Goal: Task Accomplishment & Management: Manage account settings

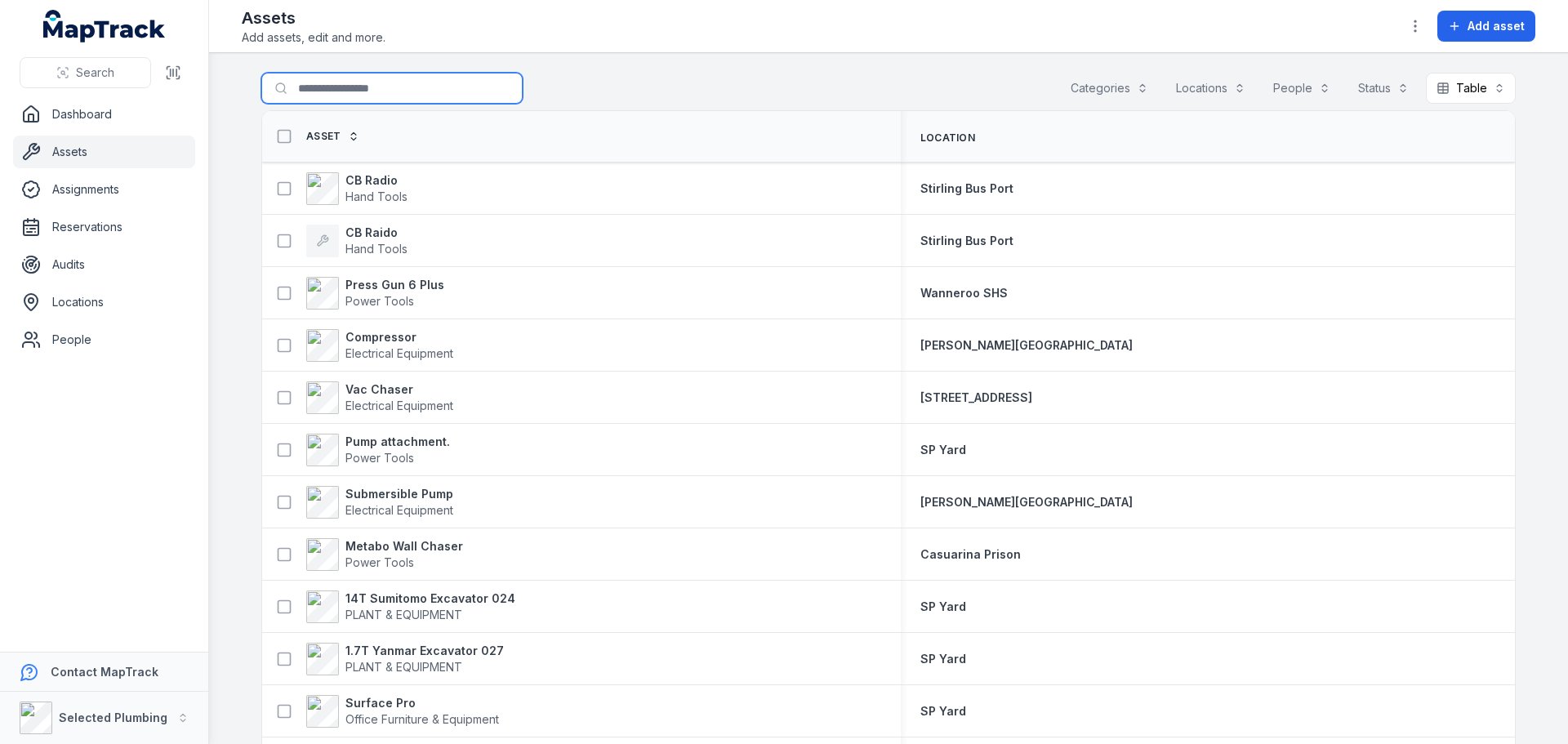
click at [344, 88] on input "Search for assets" at bounding box center [392, 88] width 261 height 31
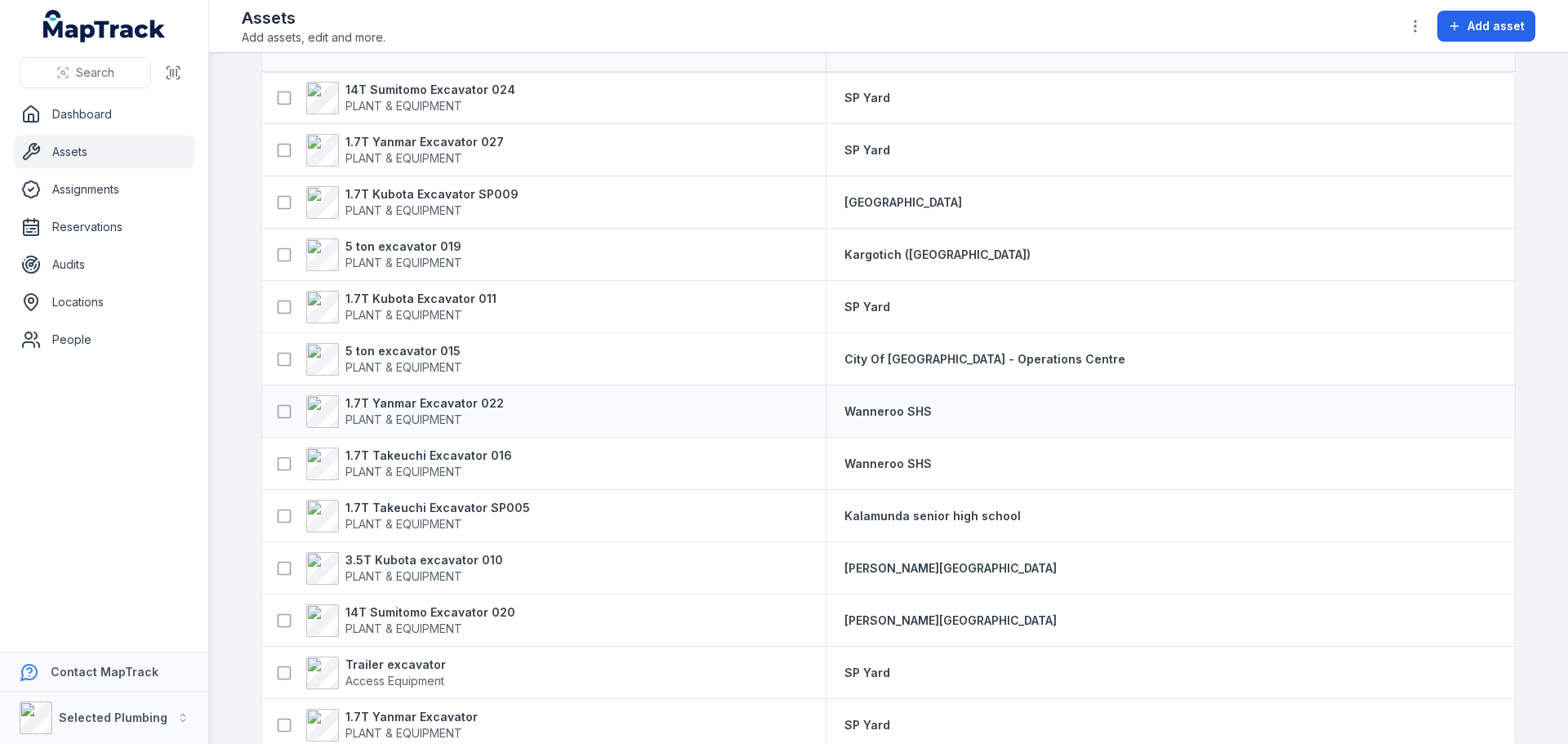
scroll to position [118, 0]
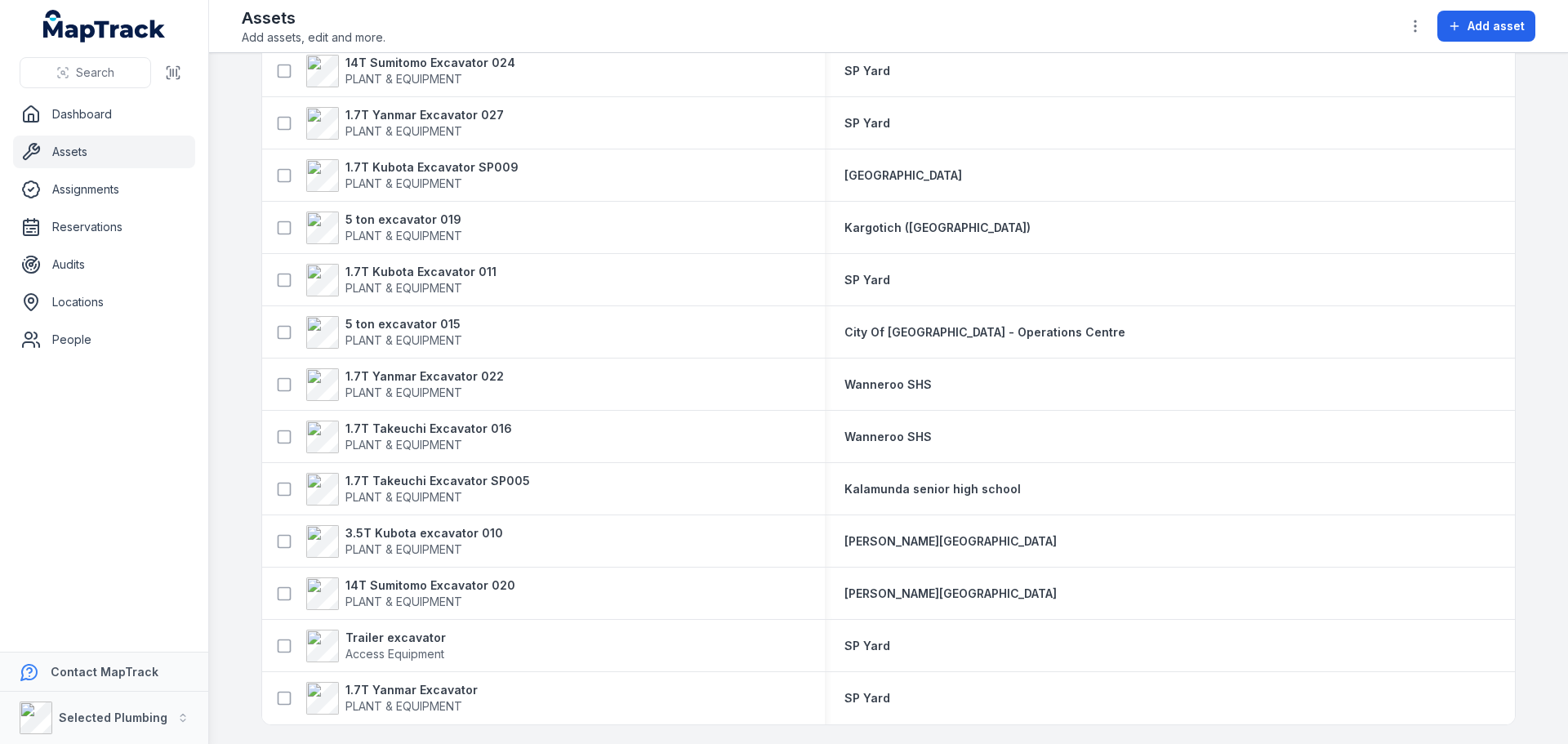
type input "*********"
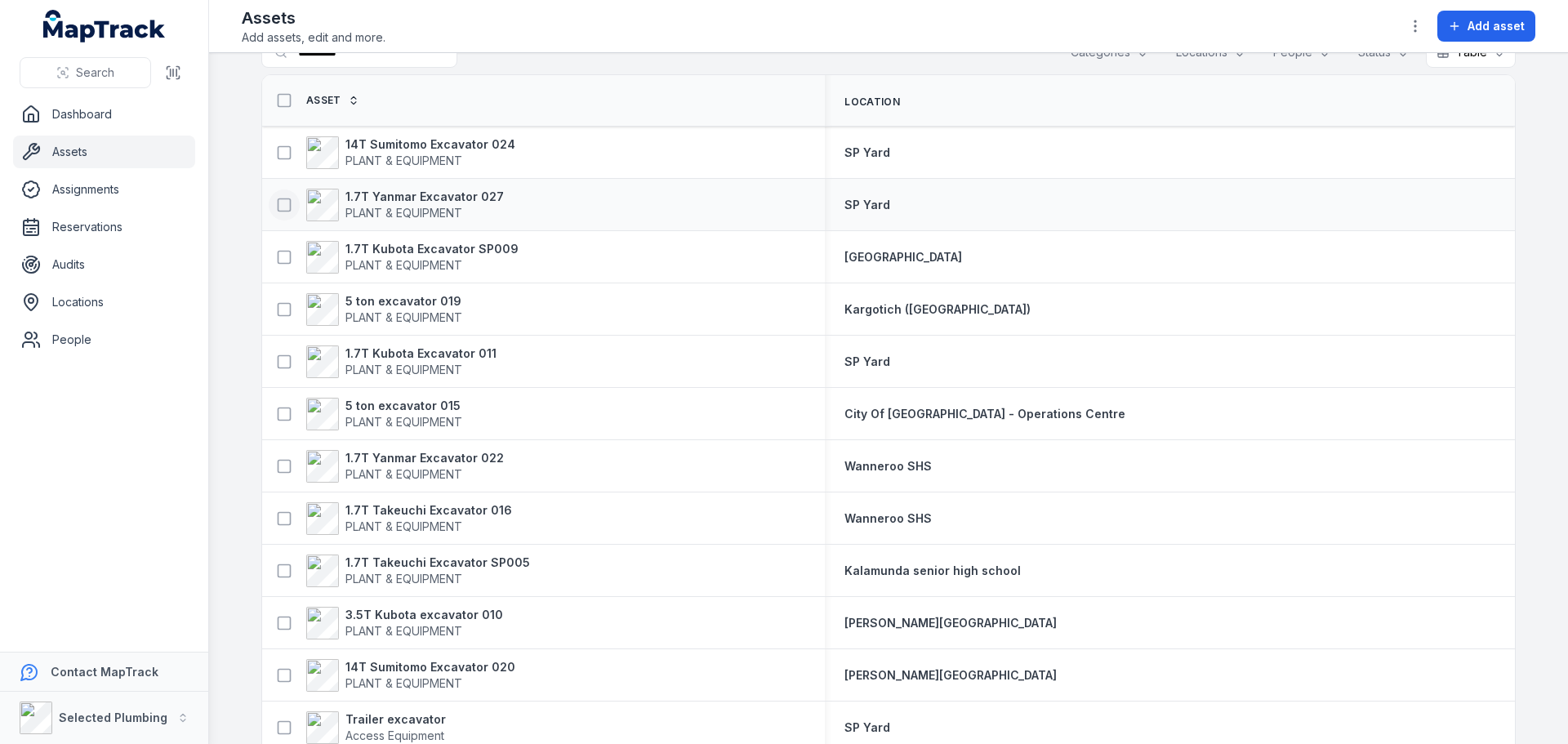
click at [276, 207] on icon at bounding box center [284, 205] width 16 height 16
click at [276, 258] on icon at bounding box center [284, 257] width 16 height 16
click at [283, 360] on rect at bounding box center [284, 360] width 12 height 12
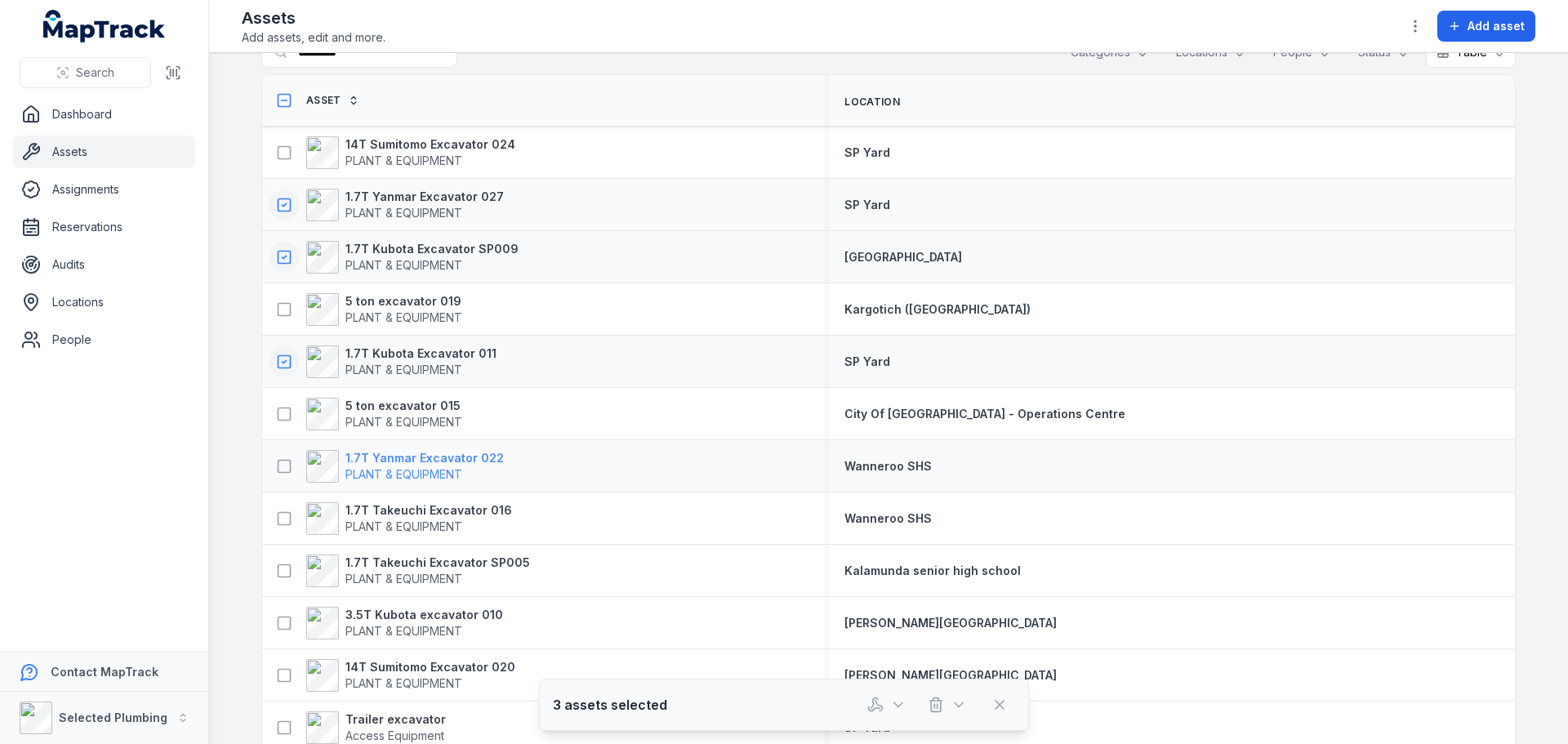
click at [412, 467] on span "PLANT & EQUIPMENT" at bounding box center [404, 474] width 117 height 14
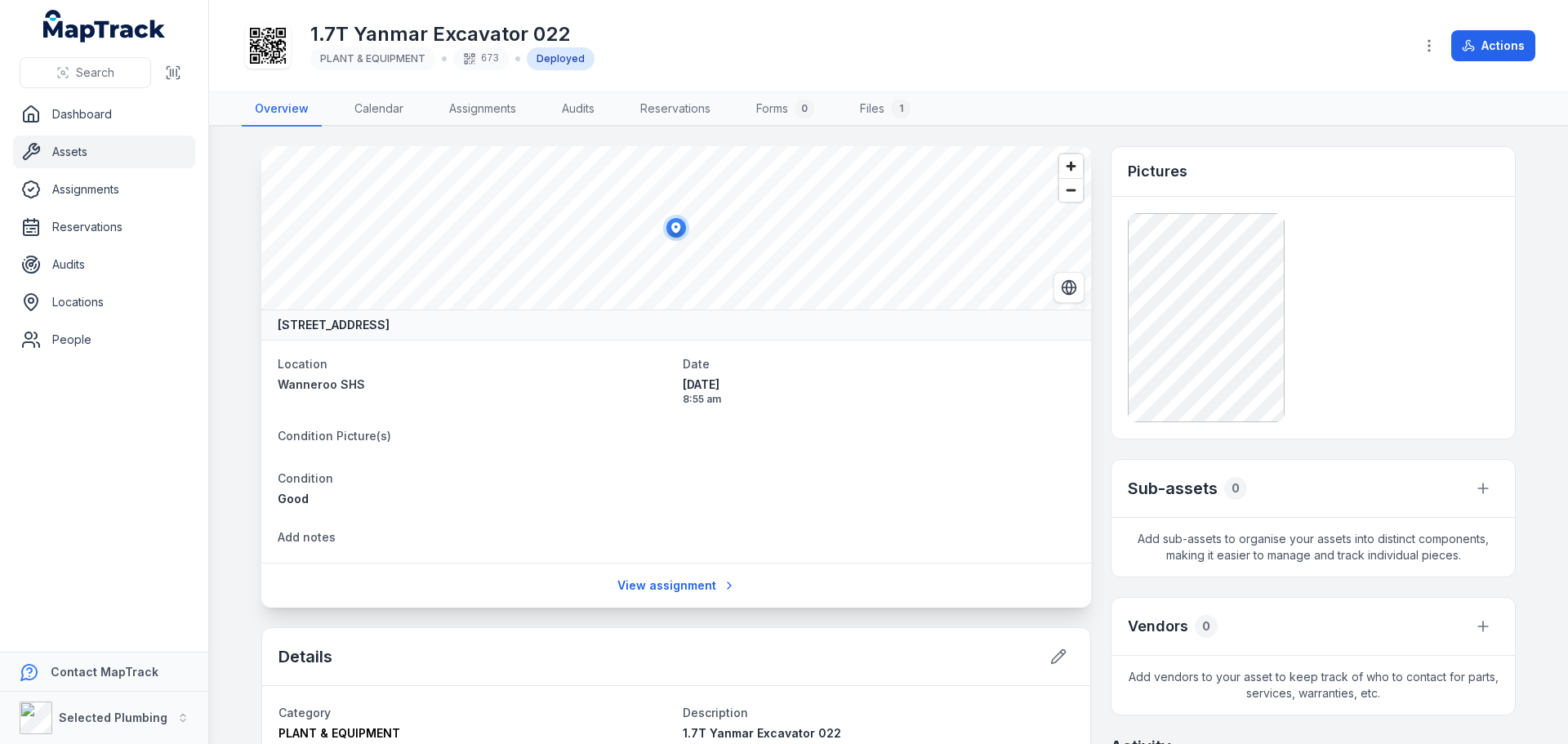
click at [235, 255] on main "[GEOGRAPHIC_DATA] 6065, [GEOGRAPHIC_DATA] Location [GEOGRAPHIC_DATA] SHS Date […" at bounding box center [888, 435] width 1359 height 617
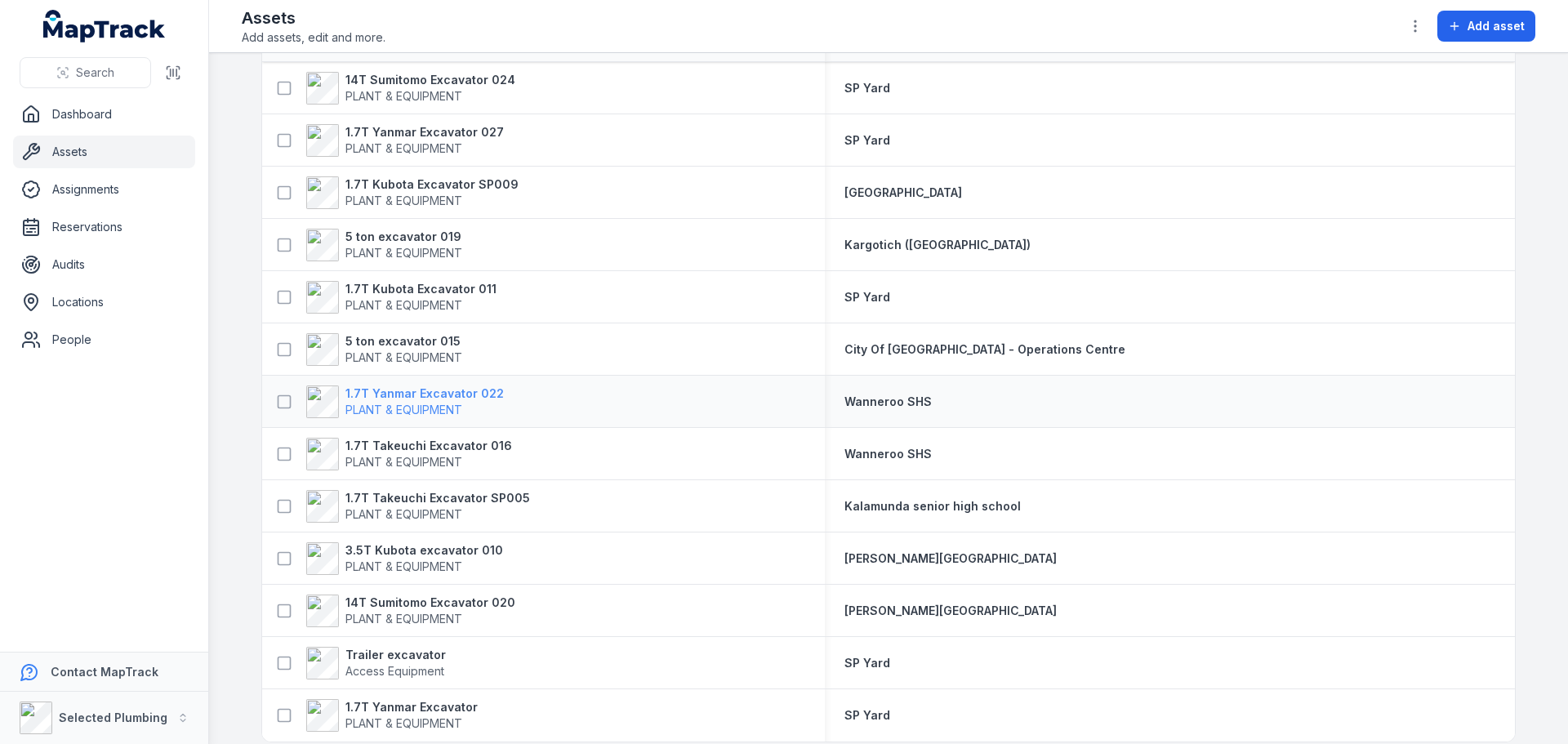
scroll to position [118, 0]
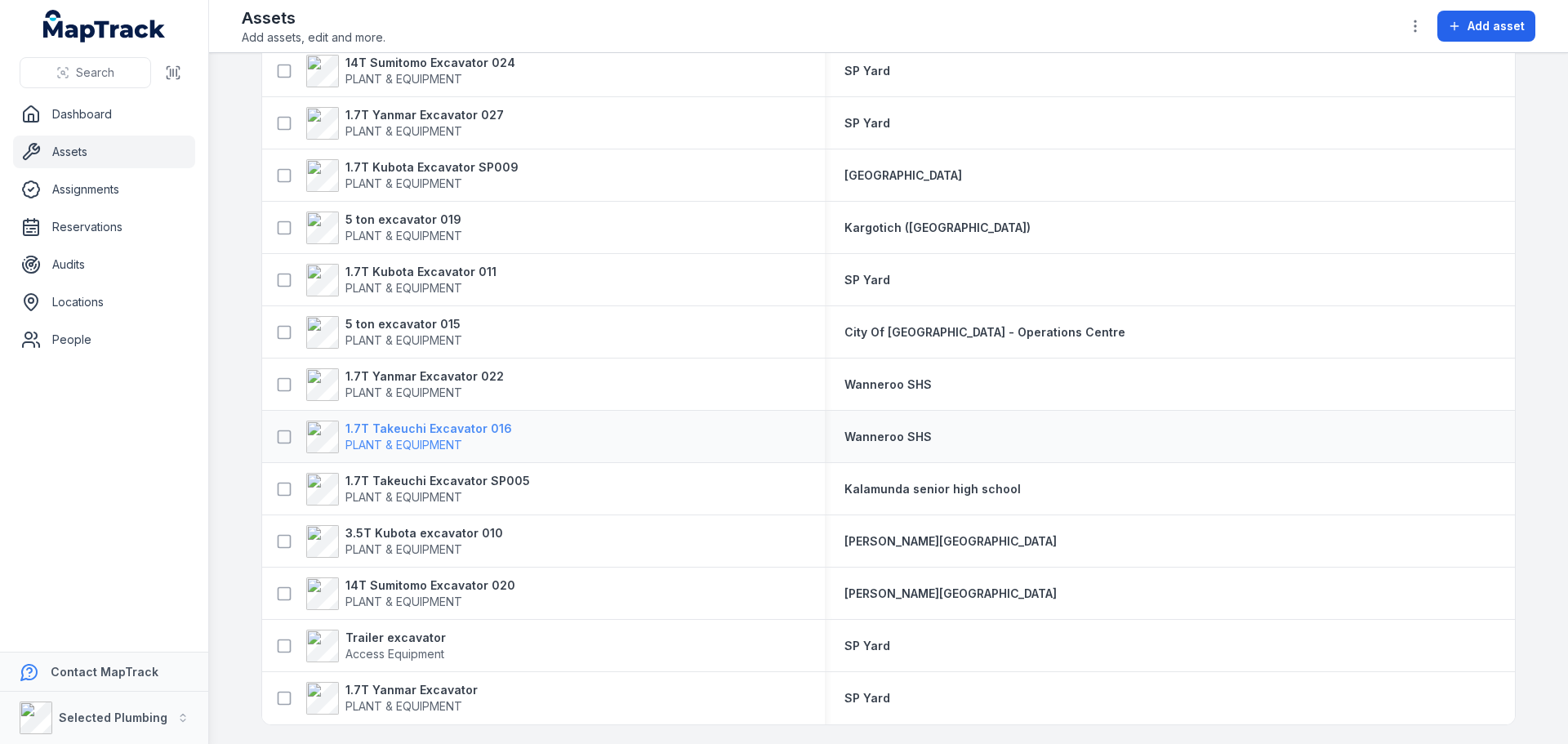
click at [391, 434] on strong "1.7T Takeuchi Excavator 016" at bounding box center [429, 428] width 167 height 16
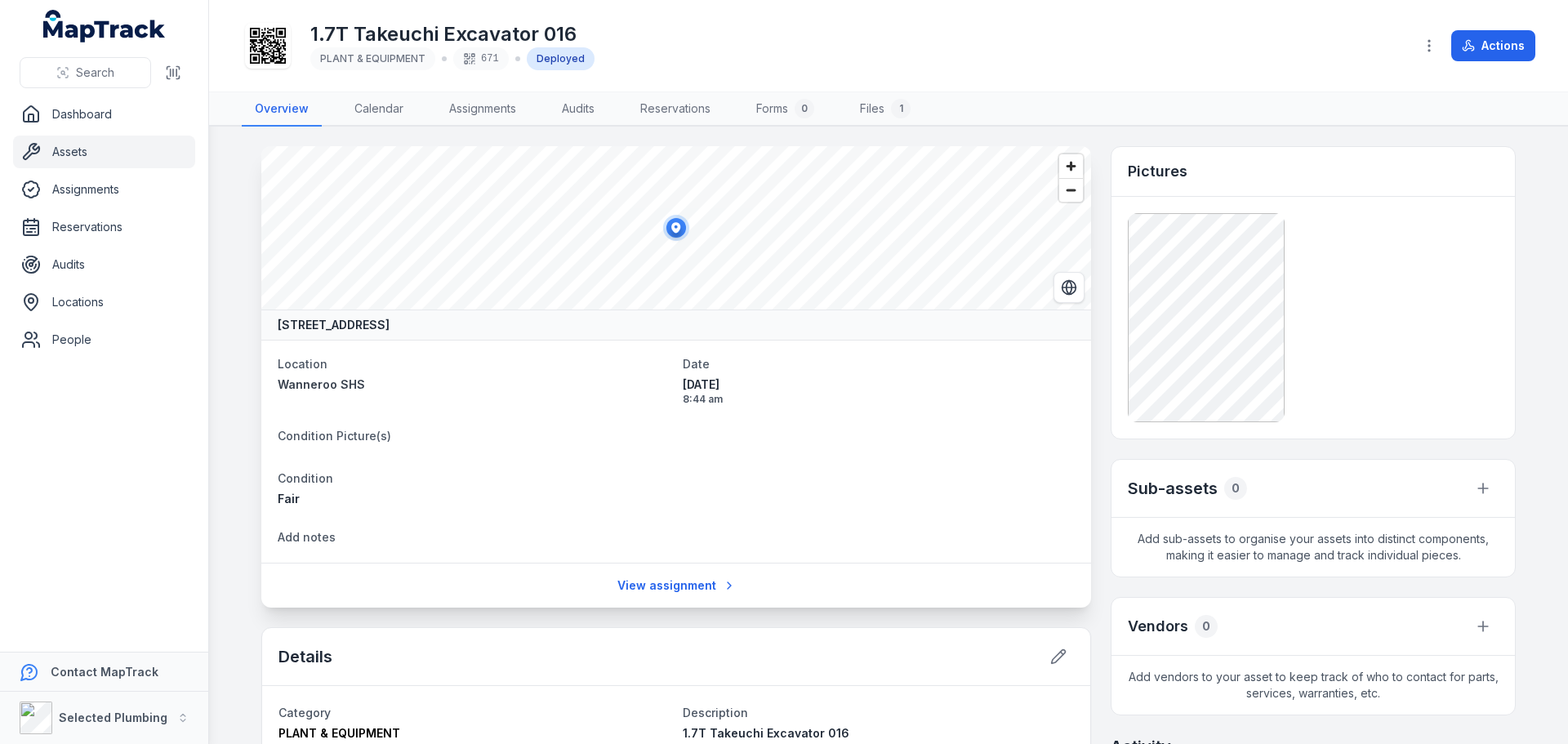
click at [223, 280] on main "[GEOGRAPHIC_DATA] 6065, [GEOGRAPHIC_DATA] Location [GEOGRAPHIC_DATA] SHS Date […" at bounding box center [888, 435] width 1359 height 617
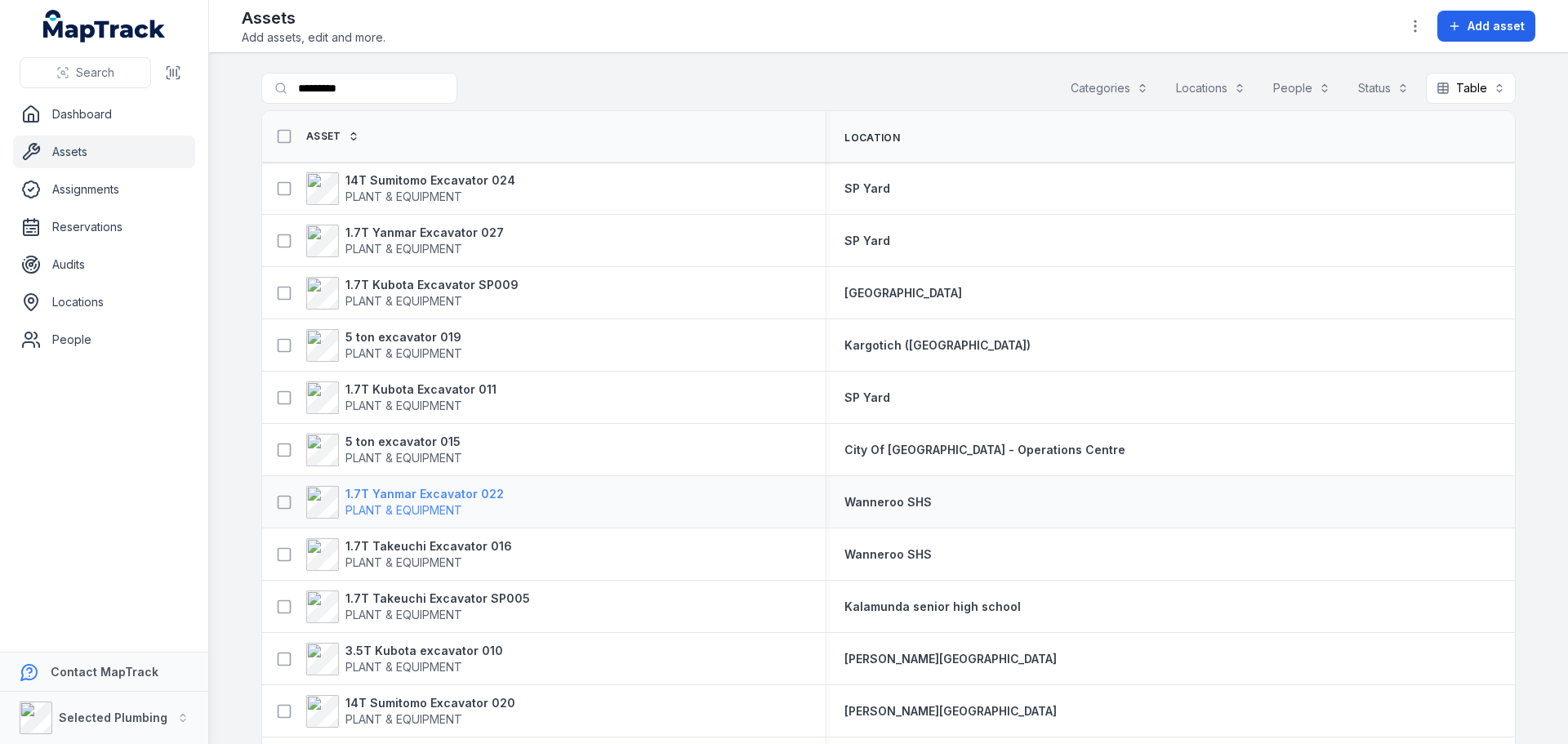
click at [400, 494] on strong "1.7T Yanmar Excavator 022" at bounding box center [425, 494] width 159 height 16
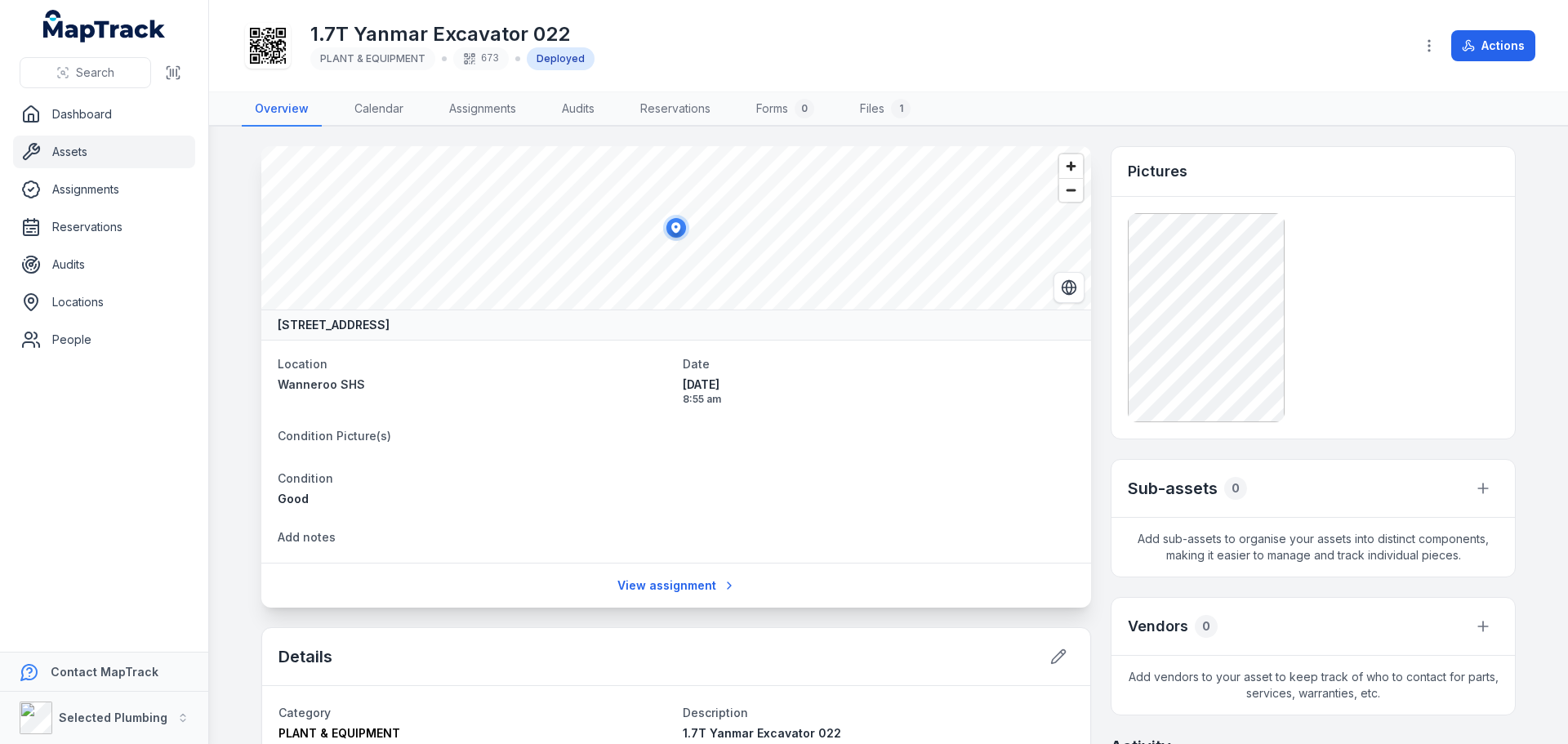
click at [236, 306] on main "[GEOGRAPHIC_DATA] 6065, [GEOGRAPHIC_DATA] Location [GEOGRAPHIC_DATA] SHS Date […" at bounding box center [888, 435] width 1359 height 617
click at [238, 317] on main "[GEOGRAPHIC_DATA] 6065, [GEOGRAPHIC_DATA] Location [GEOGRAPHIC_DATA] SHS Date […" at bounding box center [888, 435] width 1359 height 617
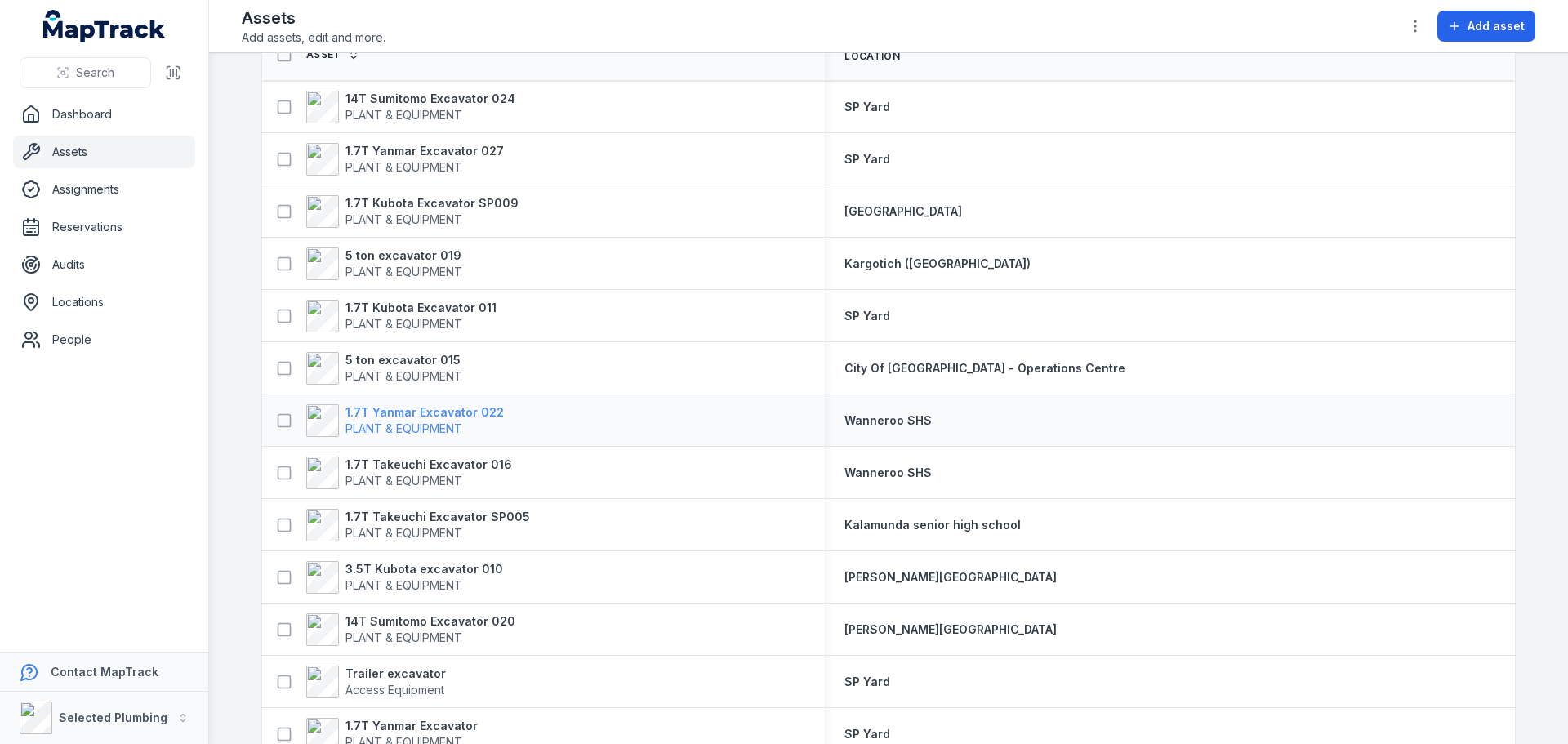
scroll to position [118, 0]
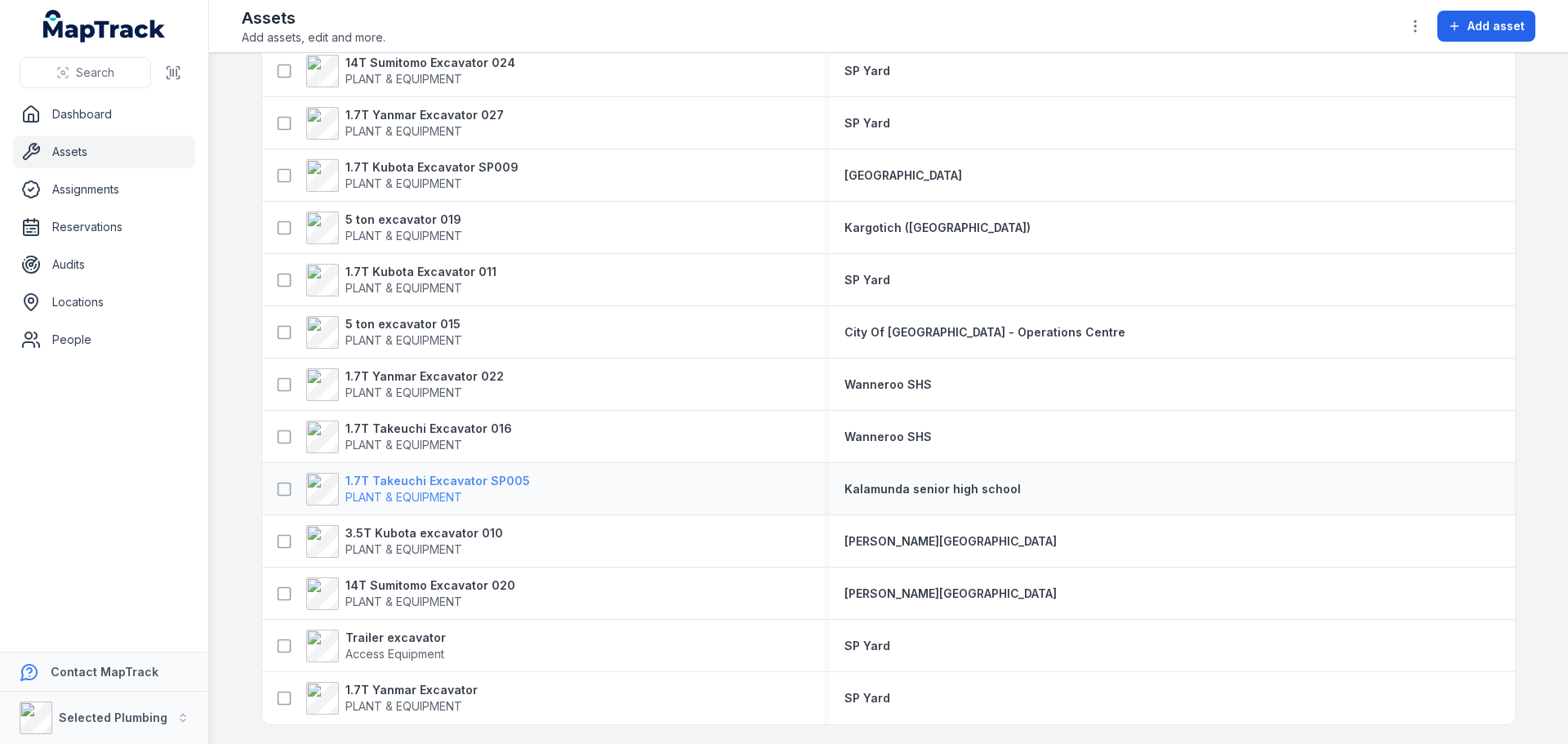
click at [401, 489] on span "PLANT & EQUIPMENT" at bounding box center [437, 497] width 184 height 16
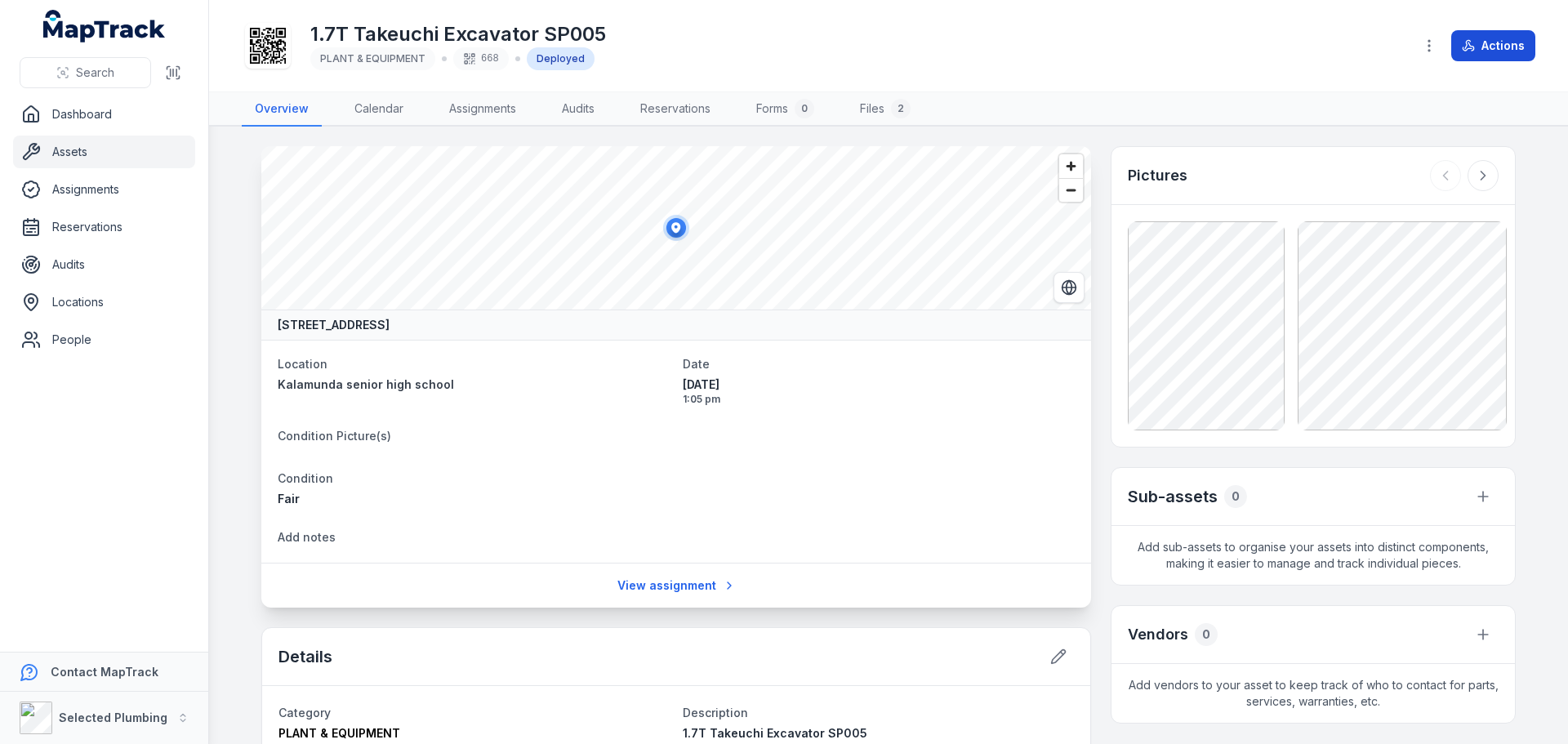
click at [1482, 44] on button "Actions" at bounding box center [1493, 45] width 84 height 31
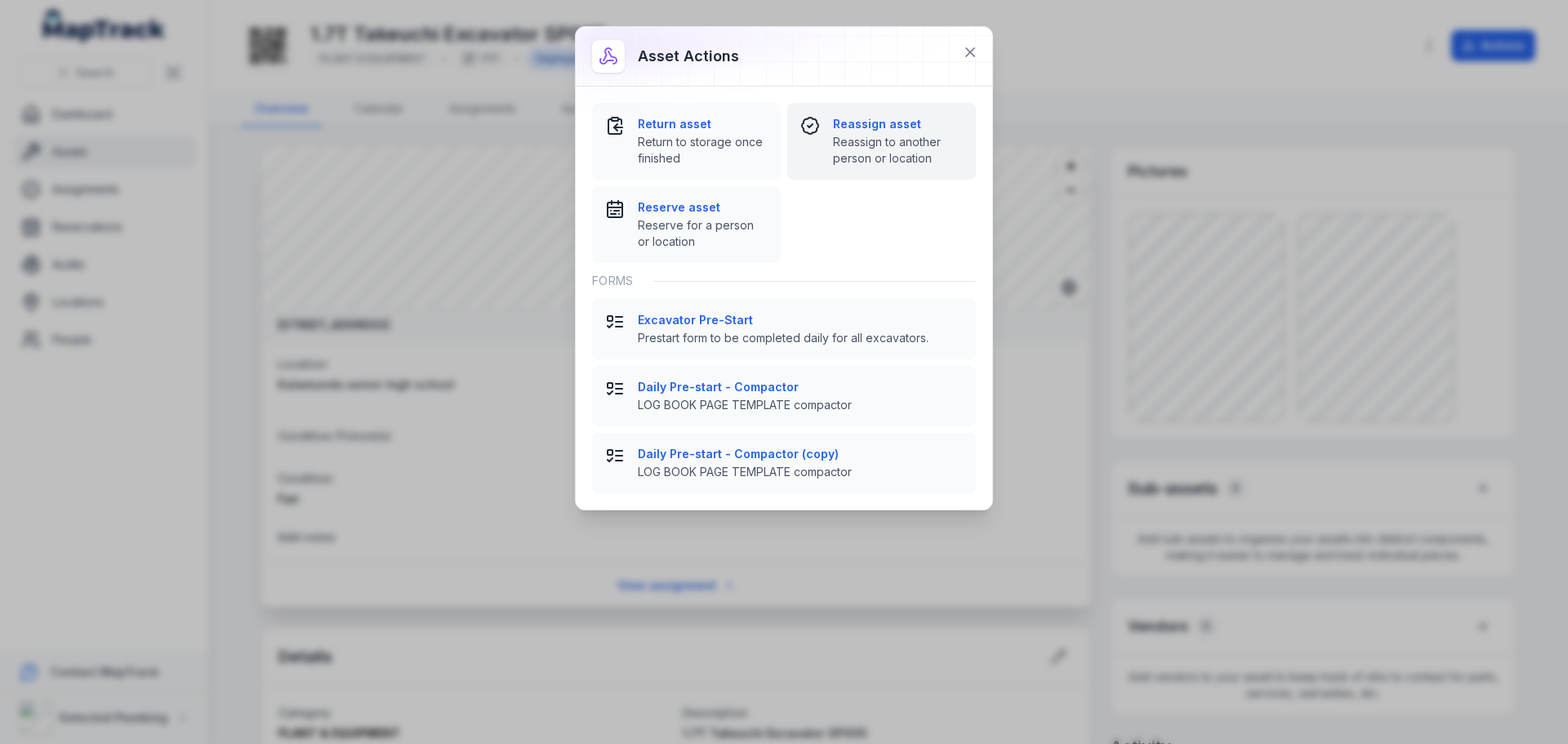
click at [891, 136] on span "Reassign to another person or location" at bounding box center [897, 151] width 130 height 33
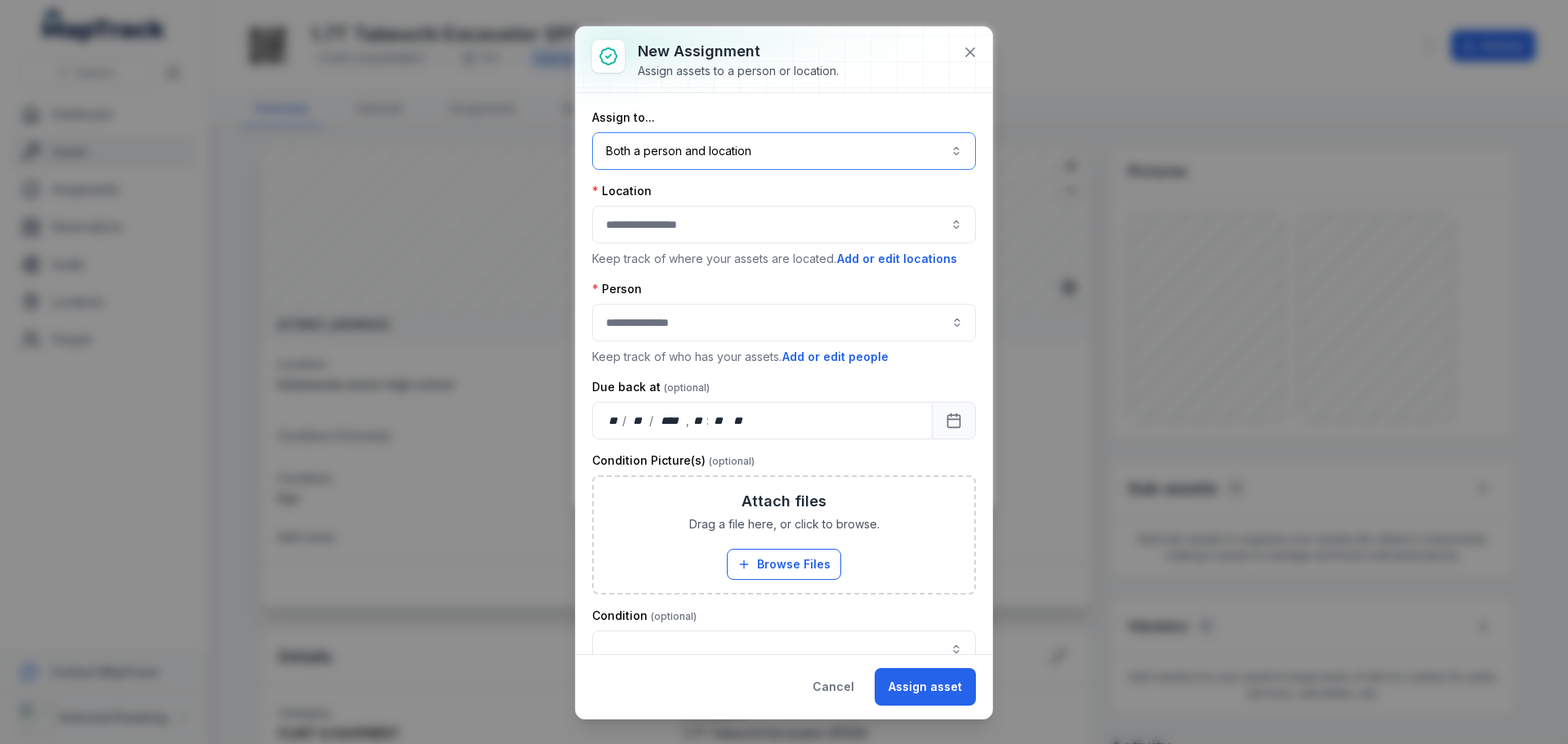
click at [838, 152] on button "Both a person and location ****" at bounding box center [783, 151] width 384 height 37
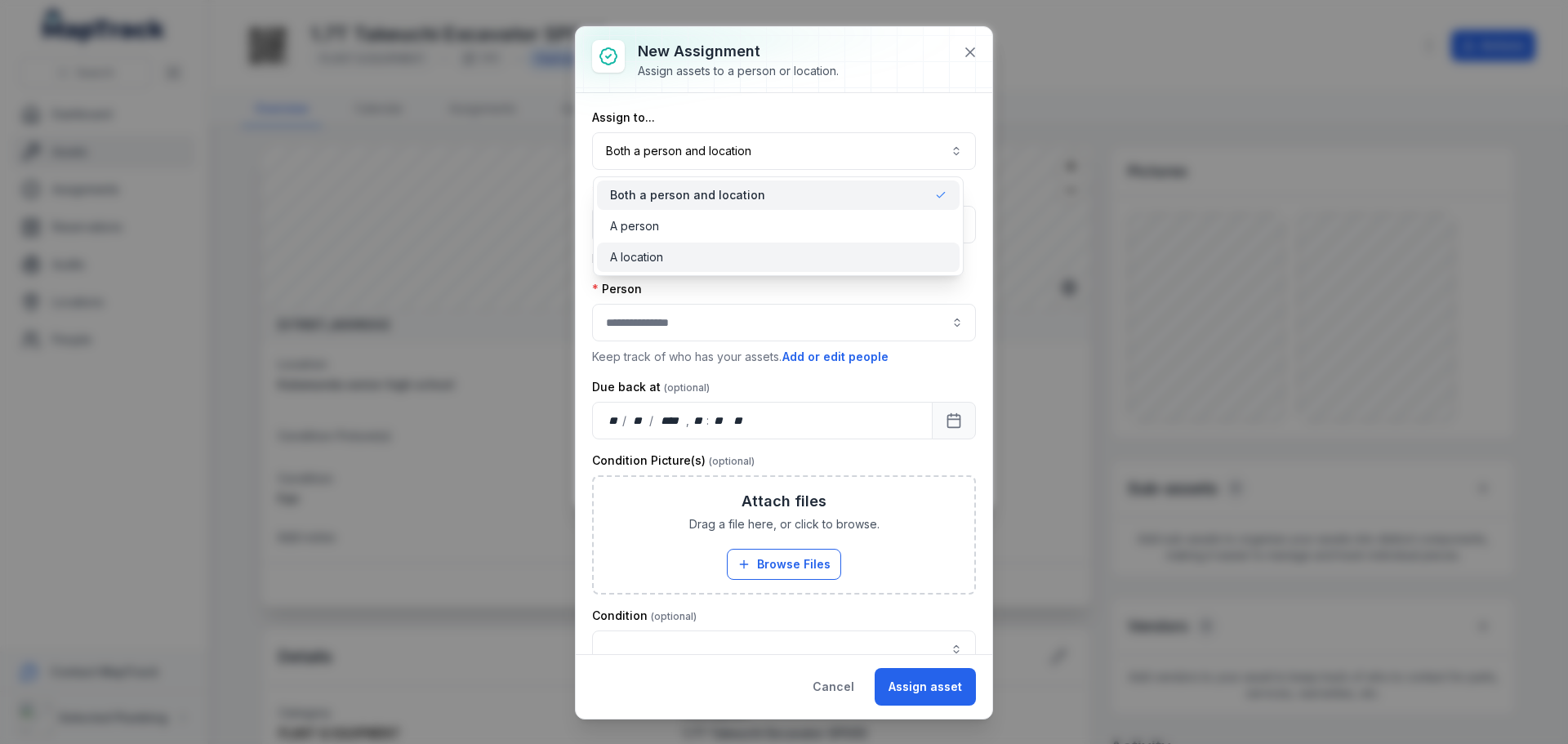
click at [670, 251] on div "A location" at bounding box center [779, 257] width 338 height 16
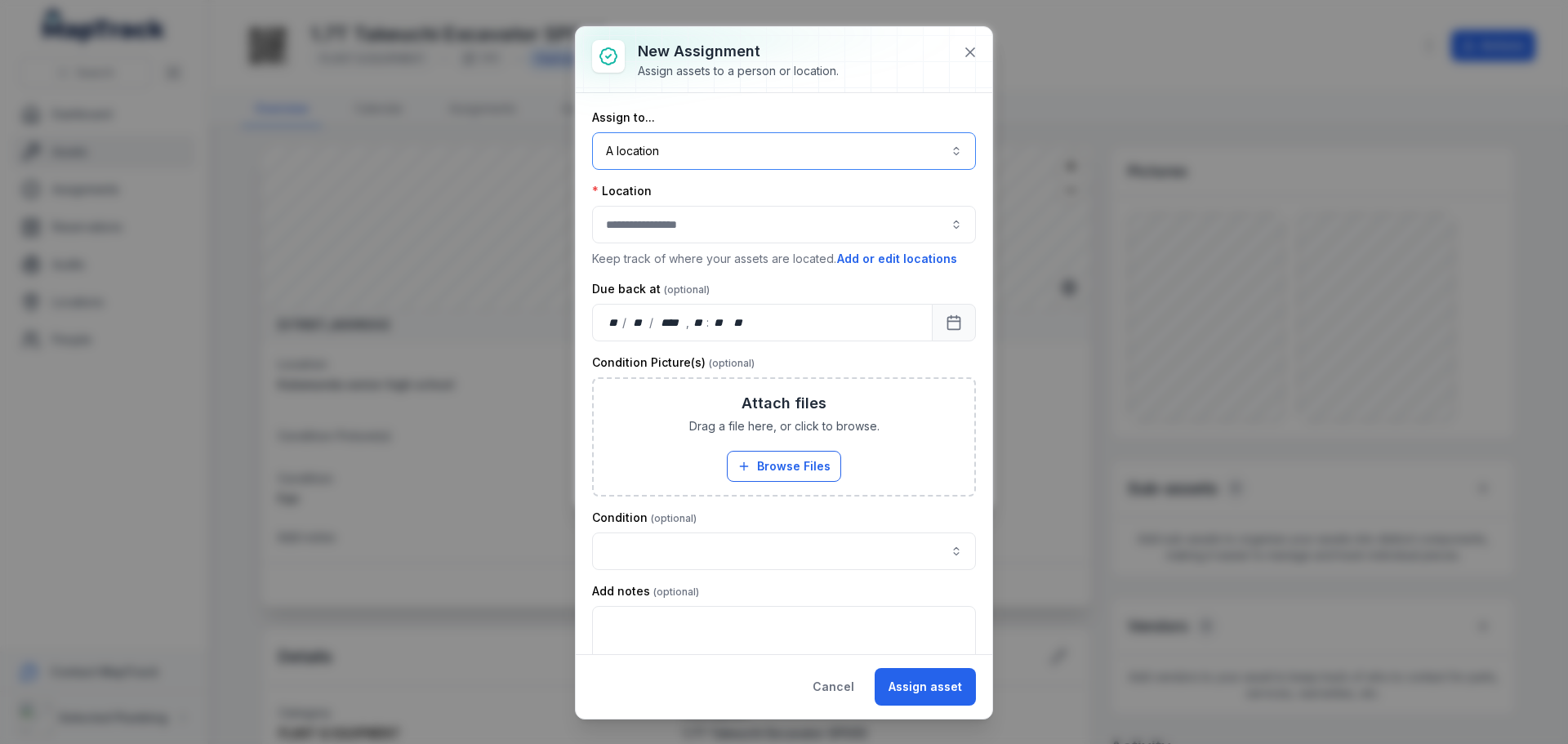
click at [662, 220] on button "button" at bounding box center [783, 224] width 384 height 37
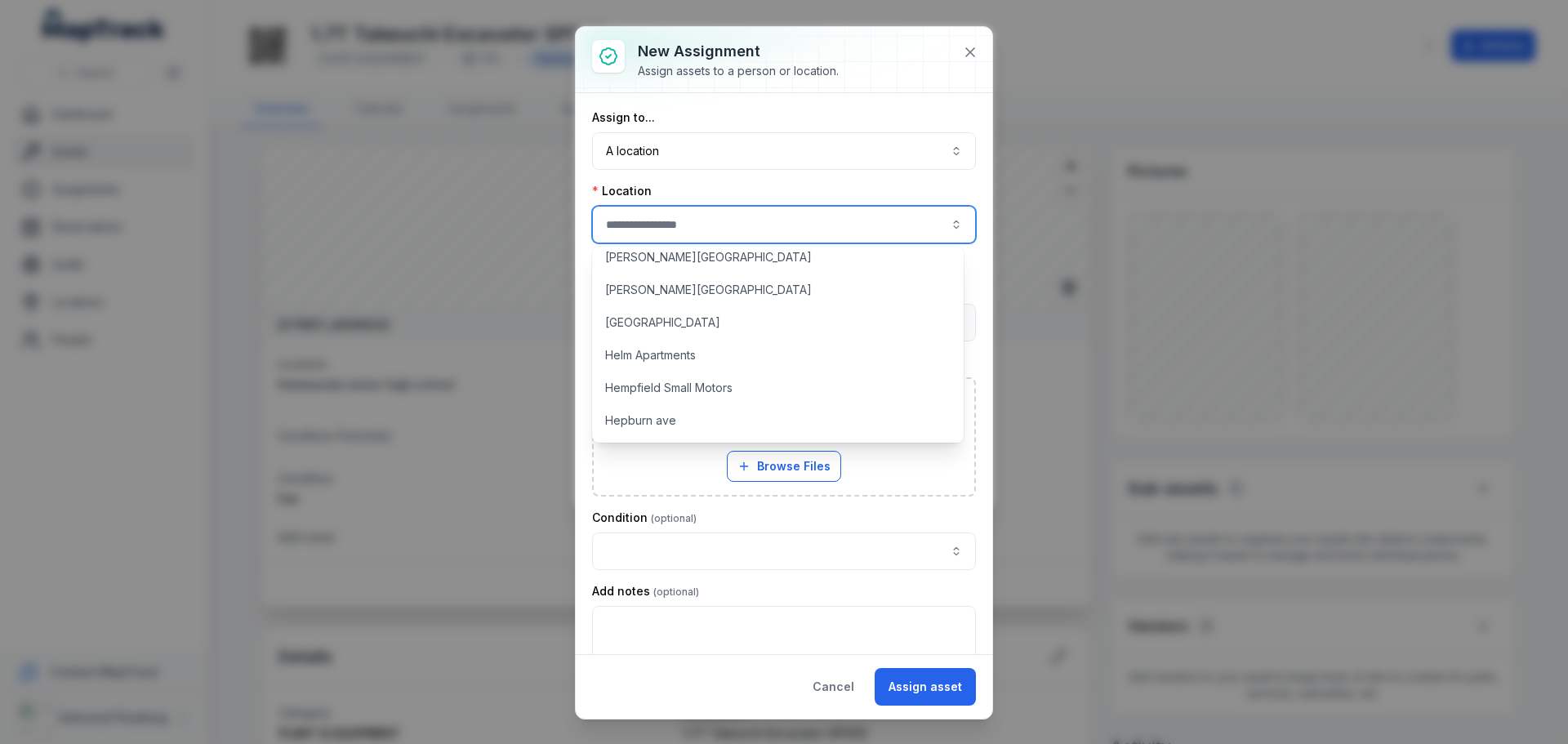
scroll to position [490, 0]
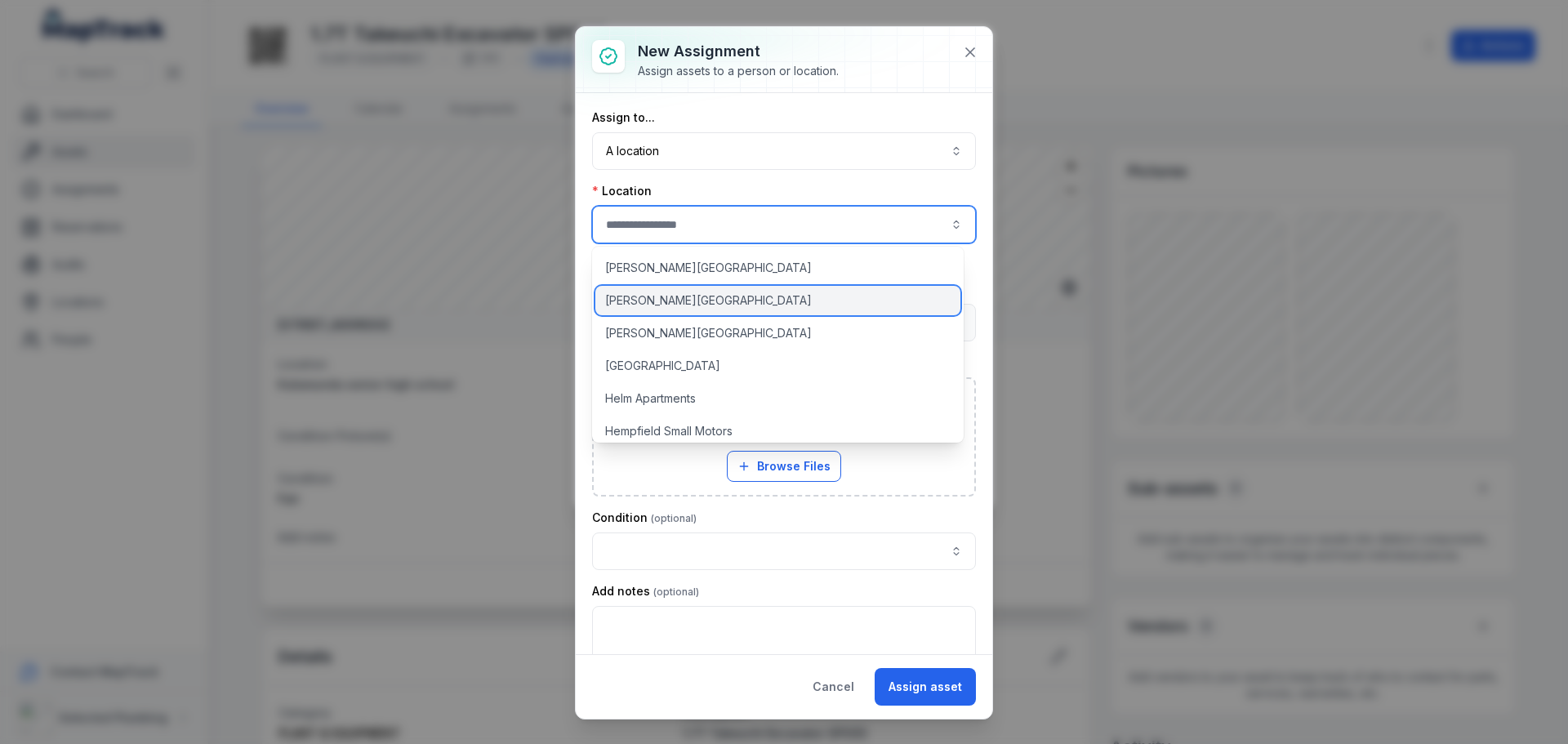
click at [656, 298] on span "[PERSON_NAME][GEOGRAPHIC_DATA]" at bounding box center [709, 300] width 207 height 16
type input "**********"
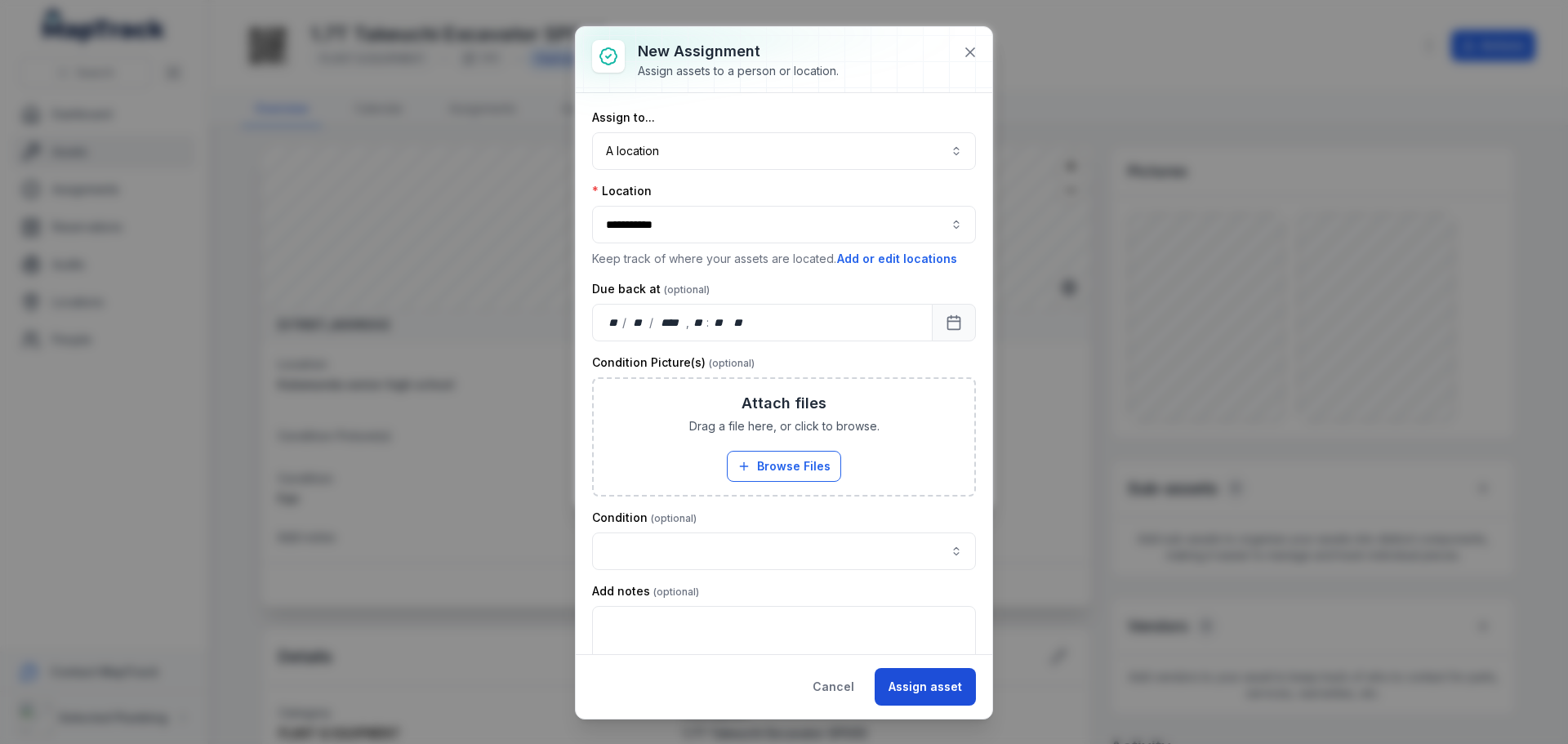
click at [932, 691] on button "Assign asset" at bounding box center [926, 686] width 102 height 37
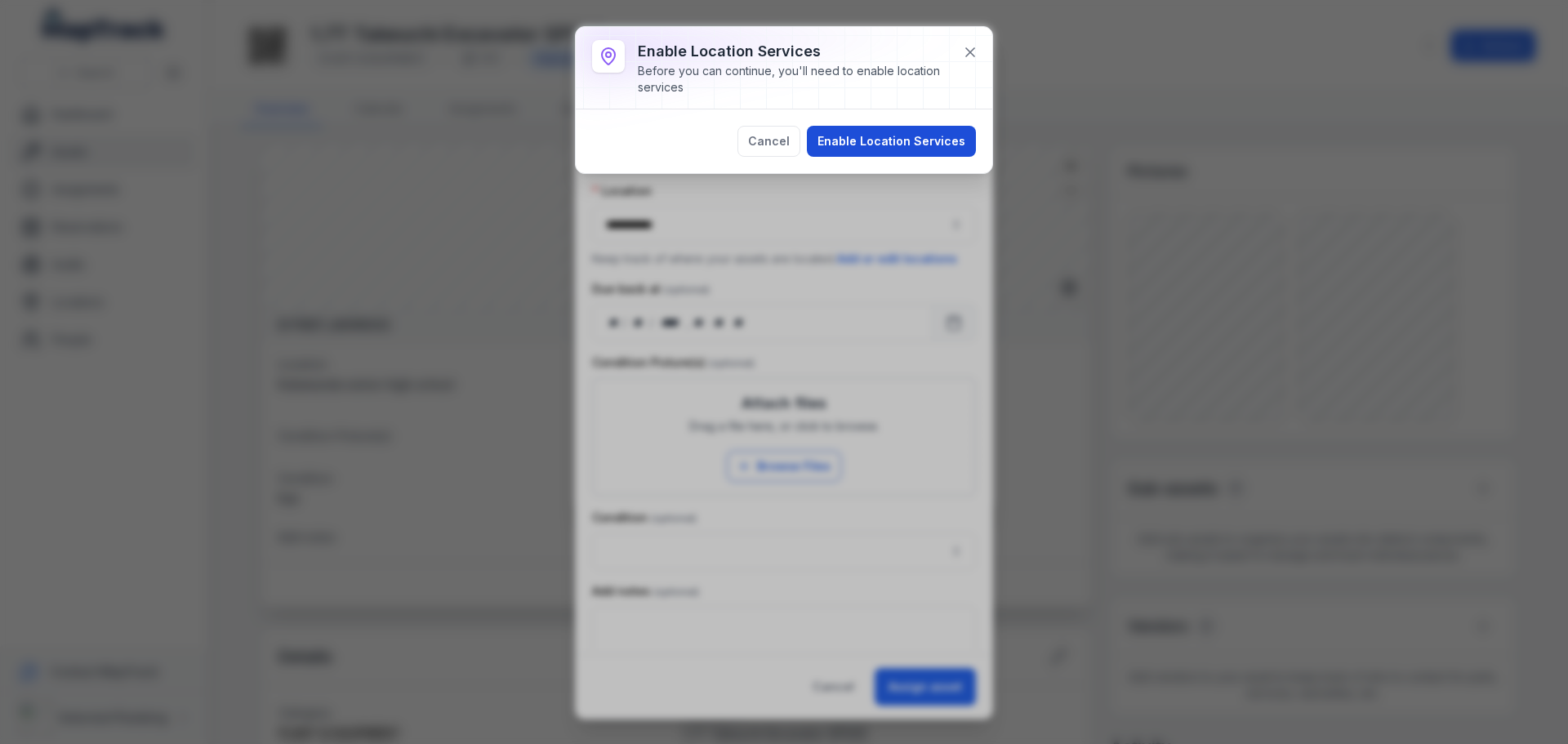
click at [910, 135] on button "Enable Location Services" at bounding box center [891, 142] width 169 height 31
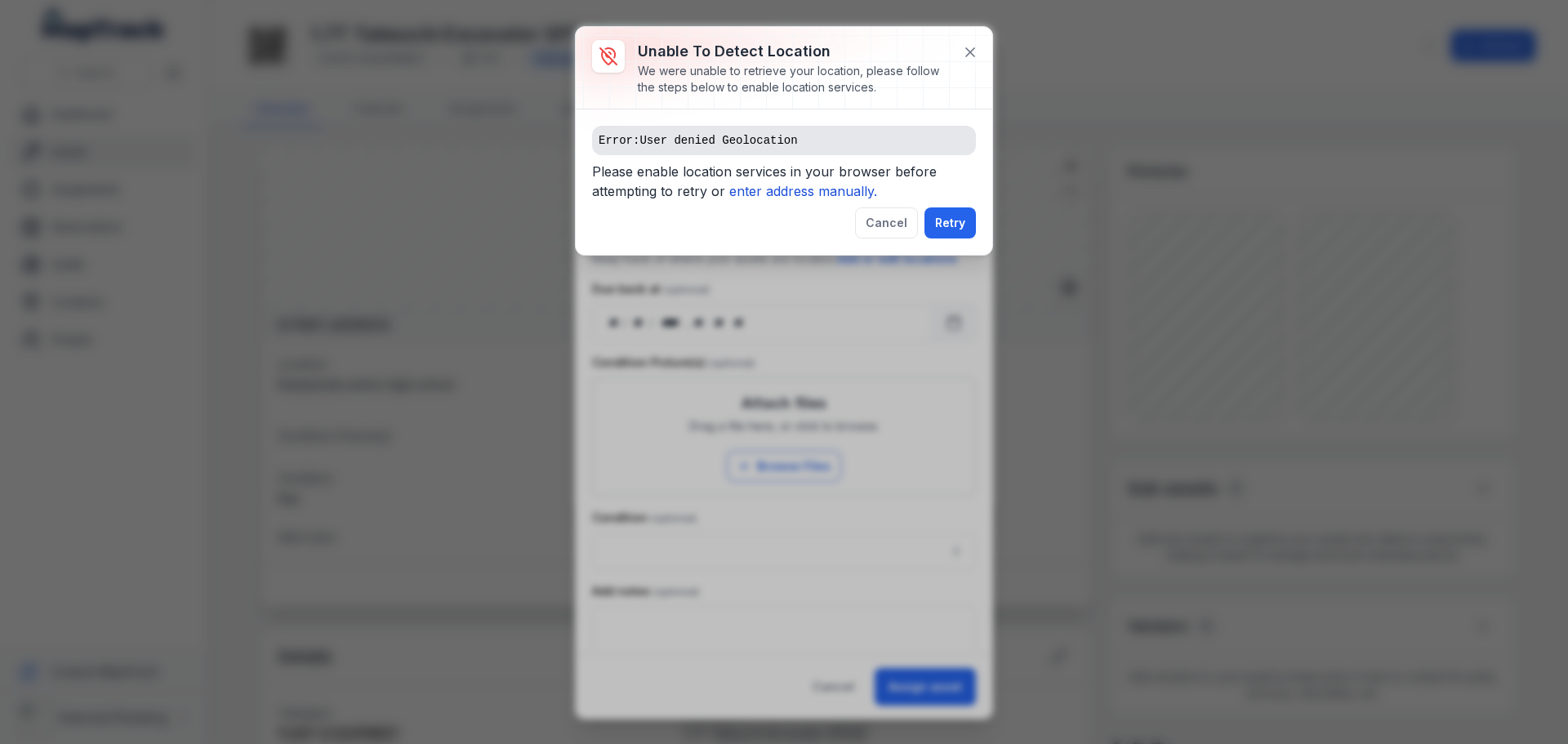
click at [814, 191] on icon "enter address manually." at bounding box center [803, 191] width 148 height 16
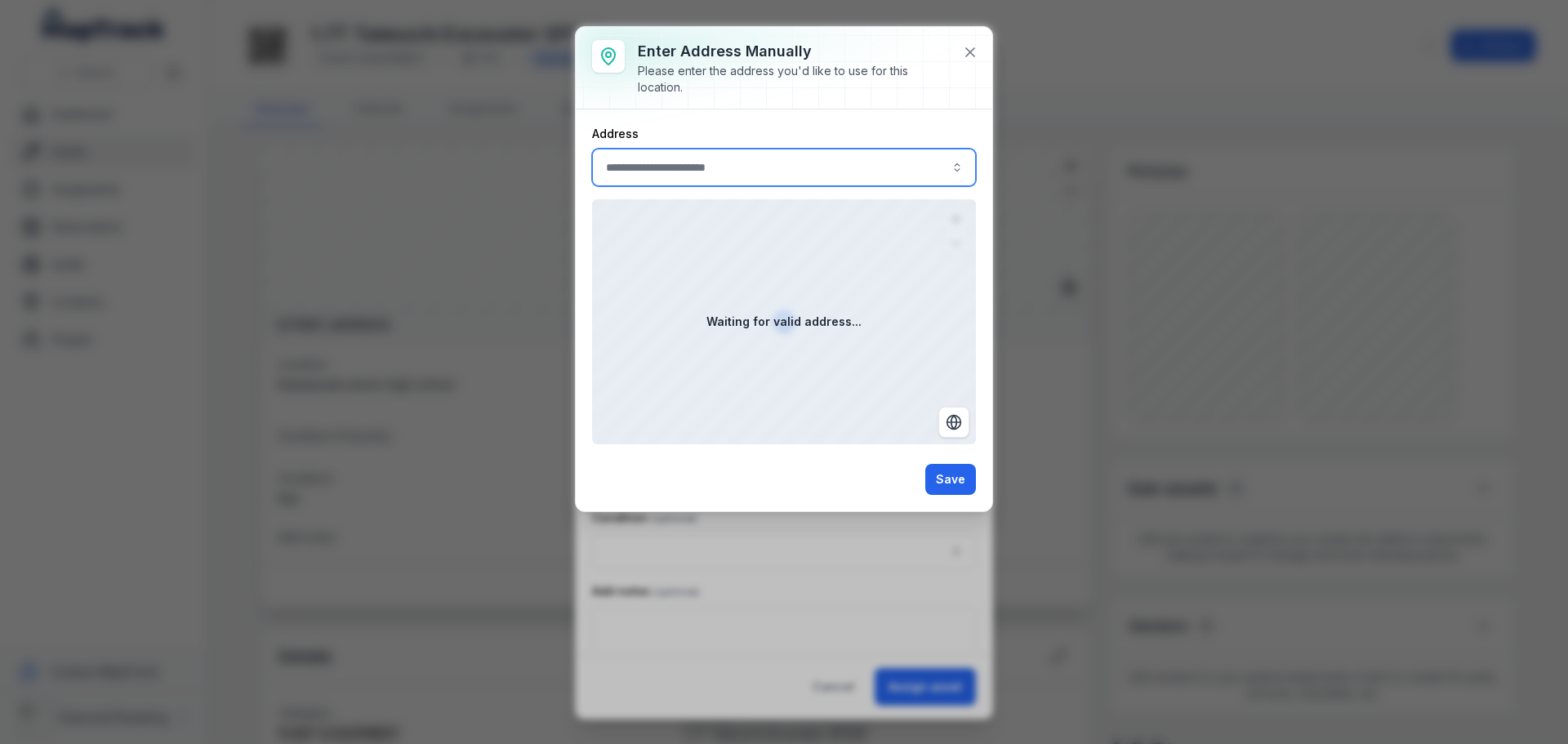
click at [713, 169] on input ":r62:-form-item-label" at bounding box center [783, 167] width 384 height 37
type input "**********"
click at [955, 479] on form "Address Waiting for valid address... Save" at bounding box center [783, 310] width 384 height 369
click at [752, 166] on input ":r62:-form-item-label" at bounding box center [783, 167] width 384 height 37
type input "**********"
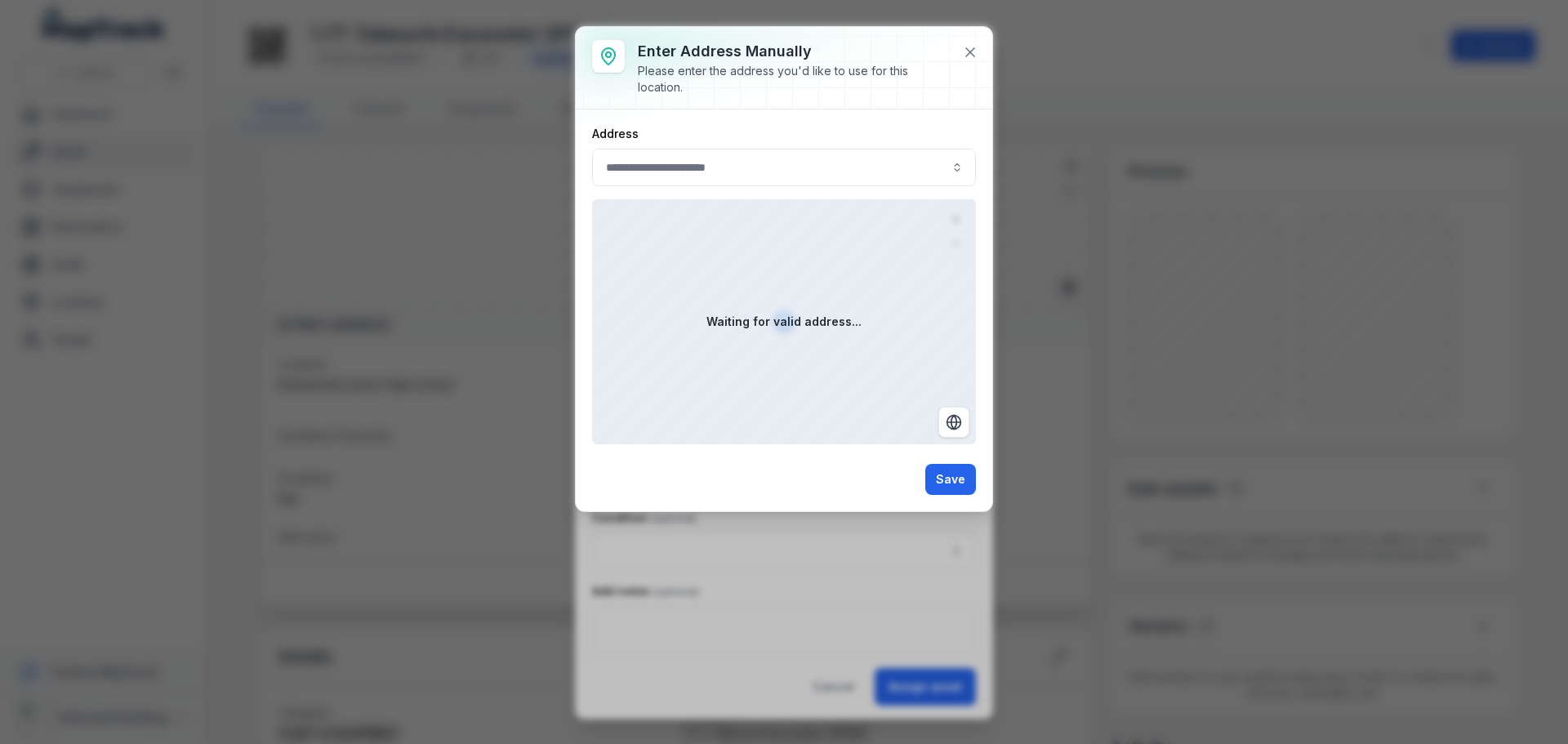
click at [956, 478] on form "Address Waiting for valid address... Save" at bounding box center [783, 310] width 384 height 369
click at [791, 170] on input ":r62:-form-item-label" at bounding box center [783, 167] width 384 height 37
click at [959, 170] on button "button" at bounding box center [956, 167] width 37 height 37
click at [761, 167] on input ":r62:-form-item-label" at bounding box center [783, 167] width 384 height 37
click at [967, 50] on icon at bounding box center [970, 52] width 8 height 8
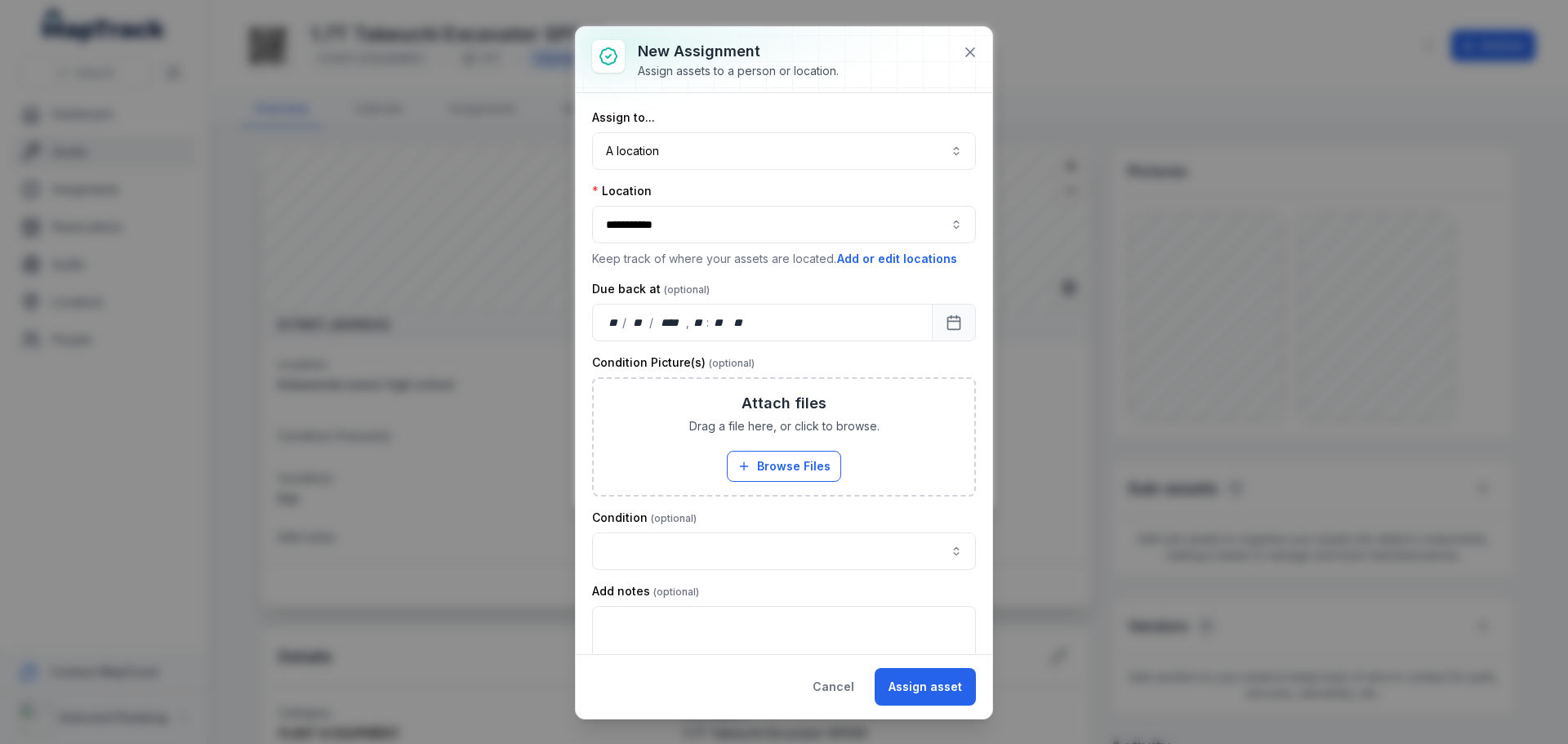
click at [776, 221] on button "**********" at bounding box center [783, 224] width 384 height 37
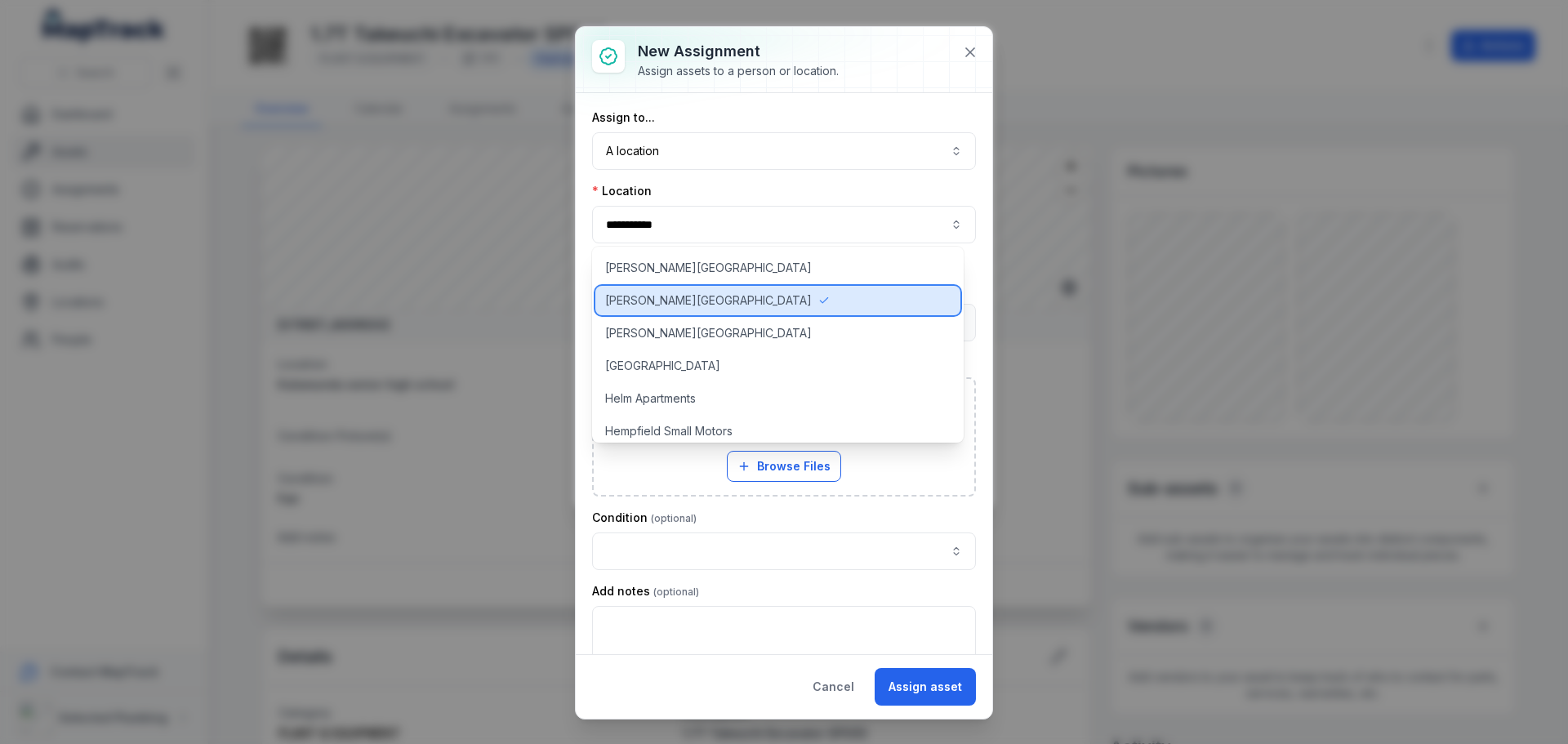
click at [660, 298] on span "[PERSON_NAME][GEOGRAPHIC_DATA]" at bounding box center [709, 300] width 207 height 16
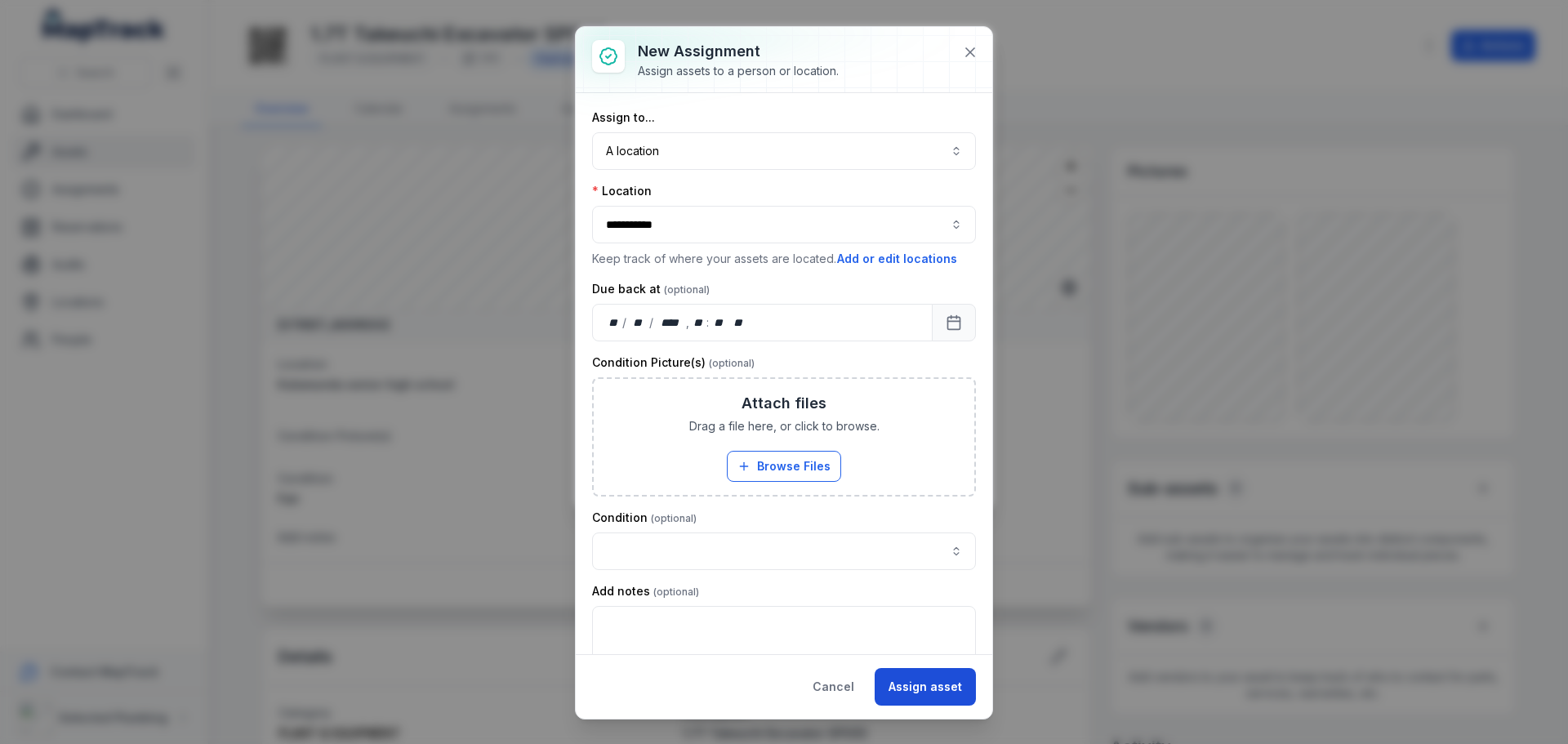
click at [918, 689] on button "Assign asset" at bounding box center [926, 686] width 102 height 37
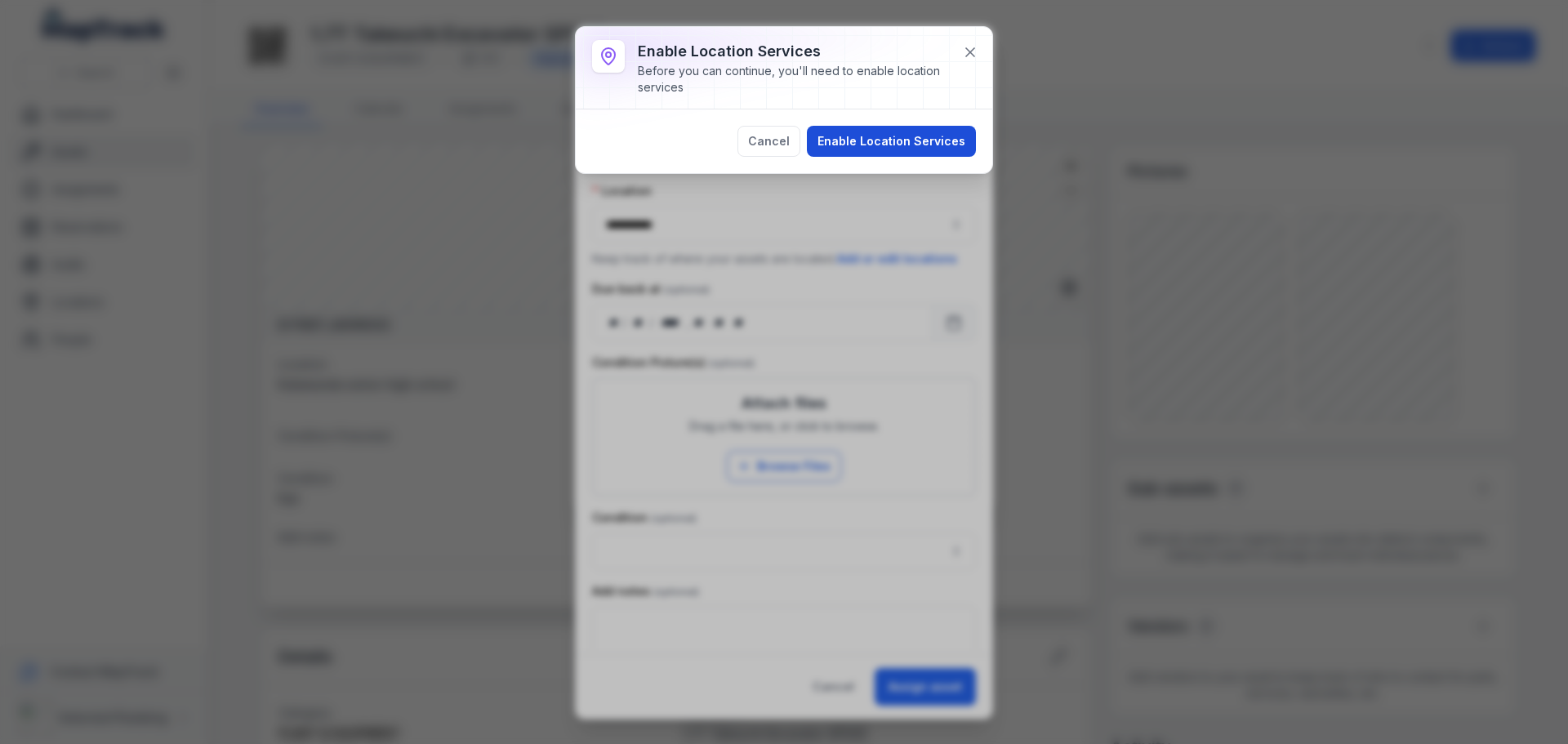
click at [925, 136] on button "Enable Location Services" at bounding box center [891, 142] width 169 height 31
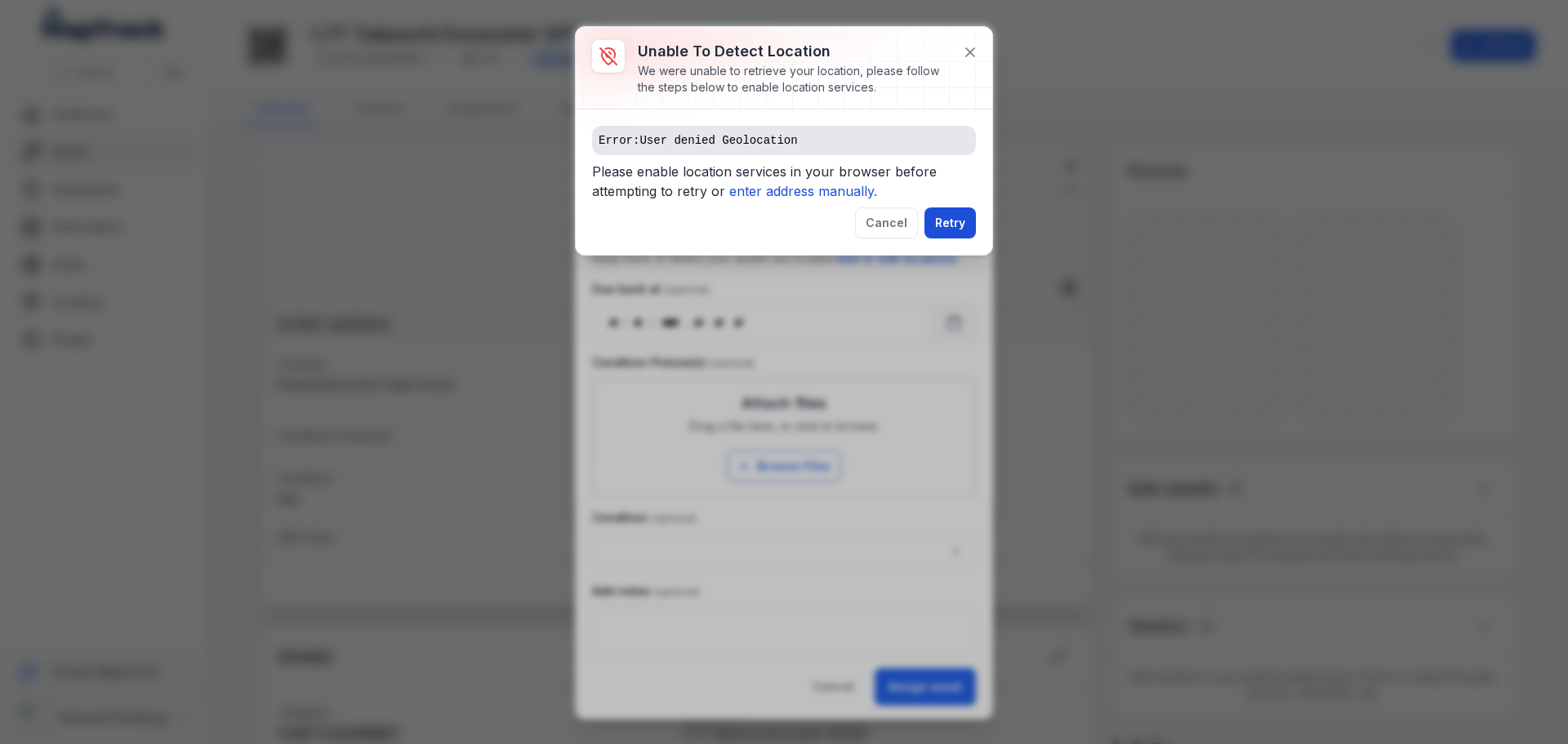
click at [951, 220] on button "Retry" at bounding box center [950, 223] width 52 height 31
click at [951, 224] on button "Retry" at bounding box center [950, 223] width 52 height 31
click at [783, 191] on icon "enter address manually." at bounding box center [803, 191] width 148 height 16
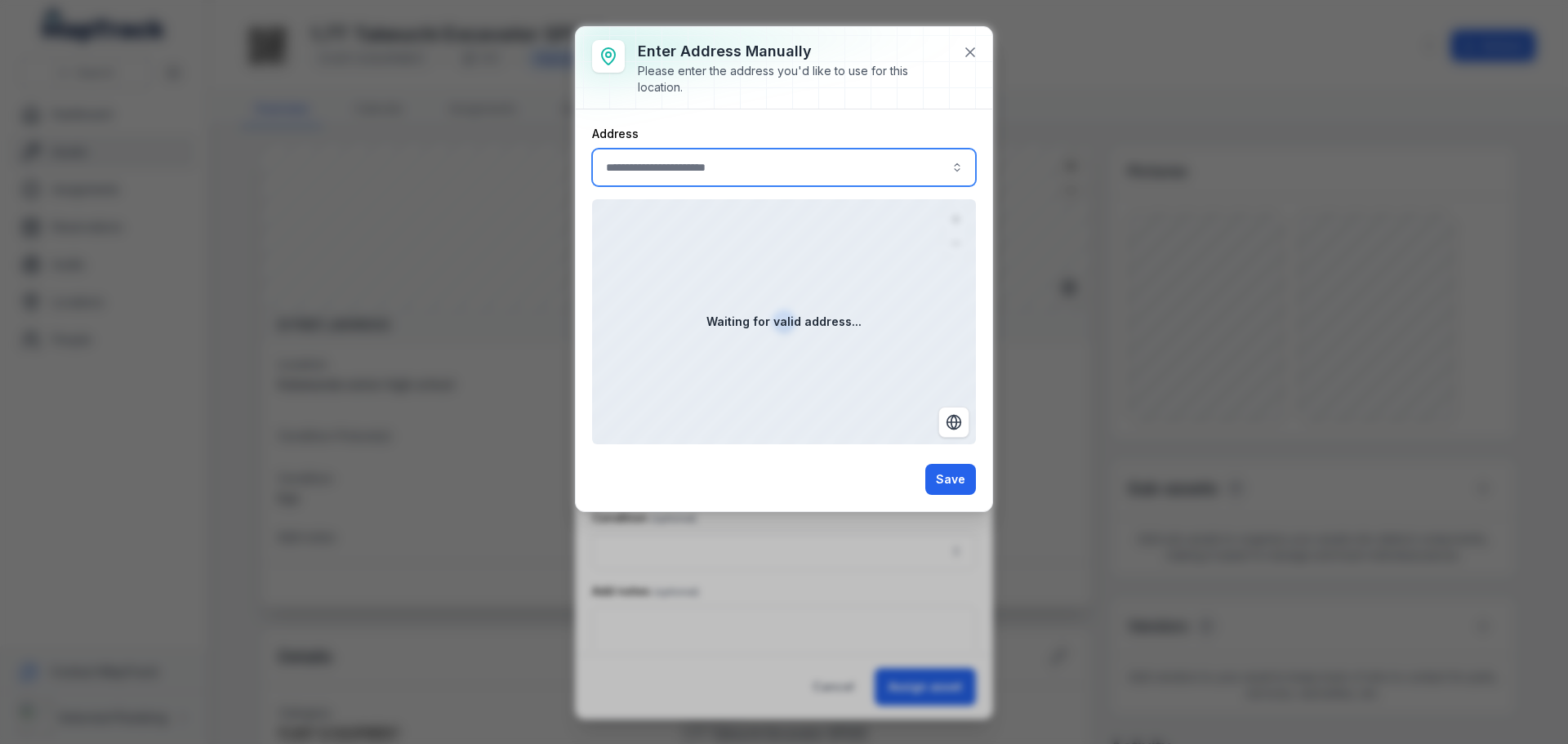
click at [716, 168] on input ":r6e:-form-item-label" at bounding box center [783, 167] width 384 height 37
type input "**********"
click at [967, 54] on div "Enter address manually Please enter the address you'd like to use for this loca…" at bounding box center [783, 269] width 416 height 485
click at [965, 49] on icon at bounding box center [970, 53] width 16 height 16
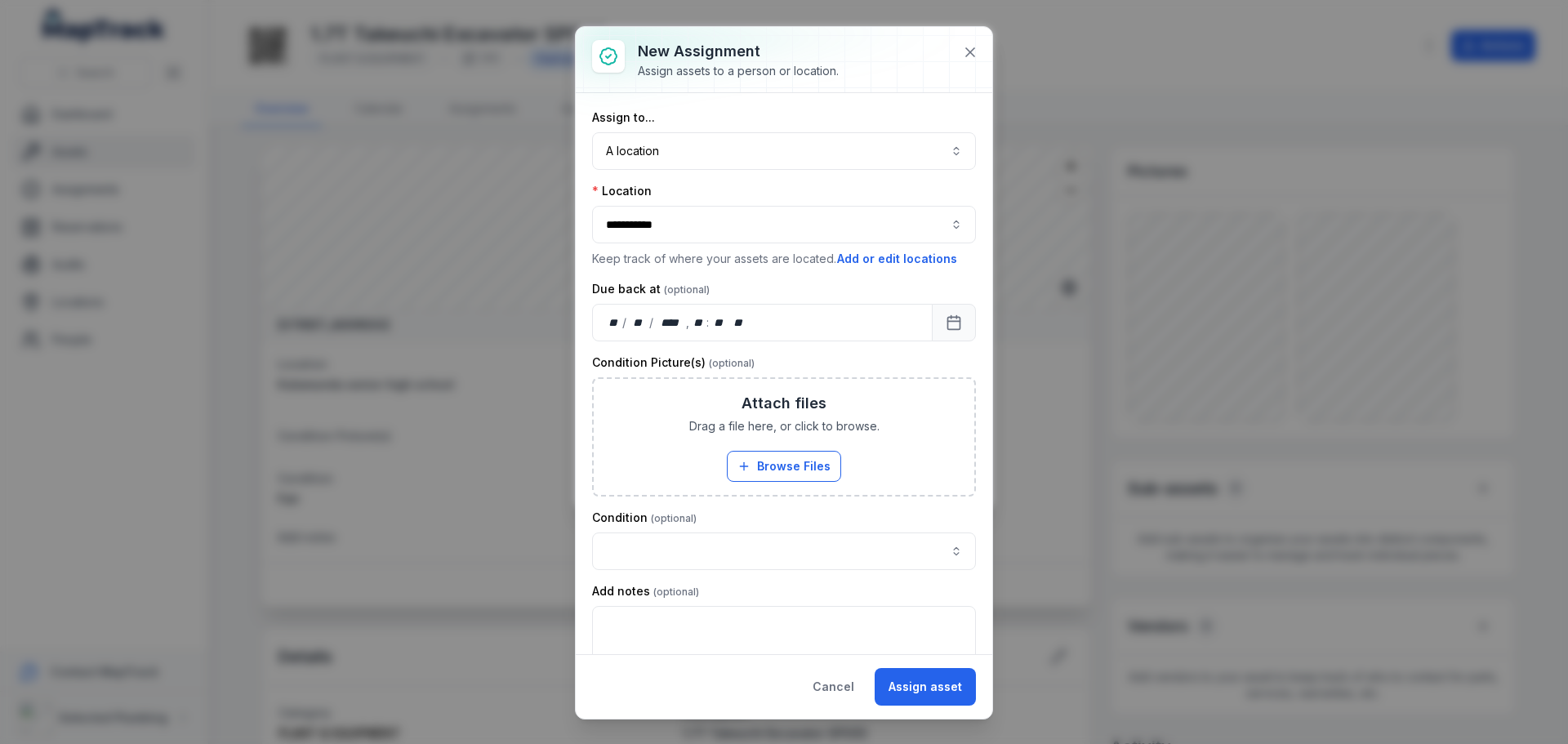
click at [936, 226] on button "**********" at bounding box center [783, 224] width 384 height 37
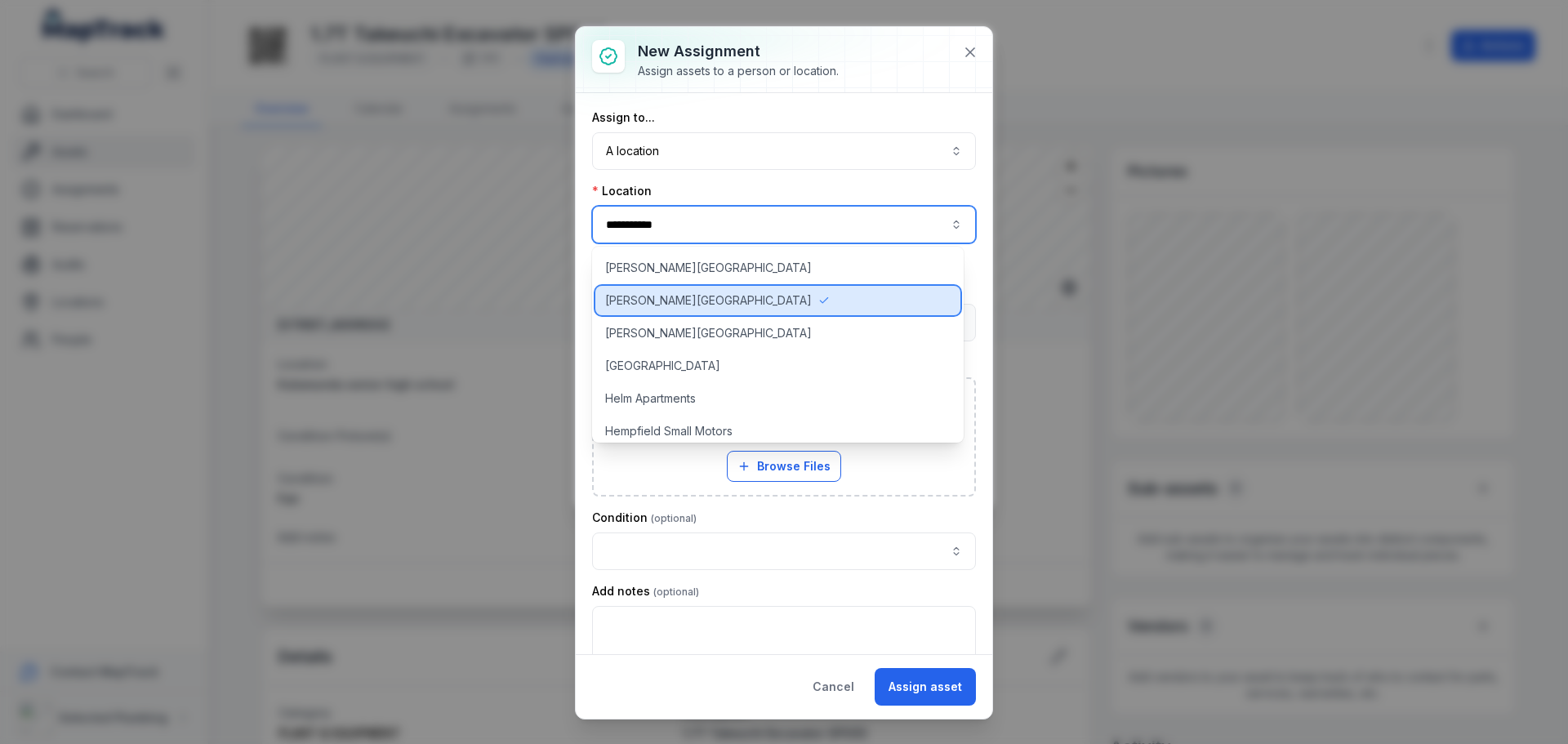
click at [633, 301] on span "[PERSON_NAME][GEOGRAPHIC_DATA]" at bounding box center [709, 300] width 207 height 16
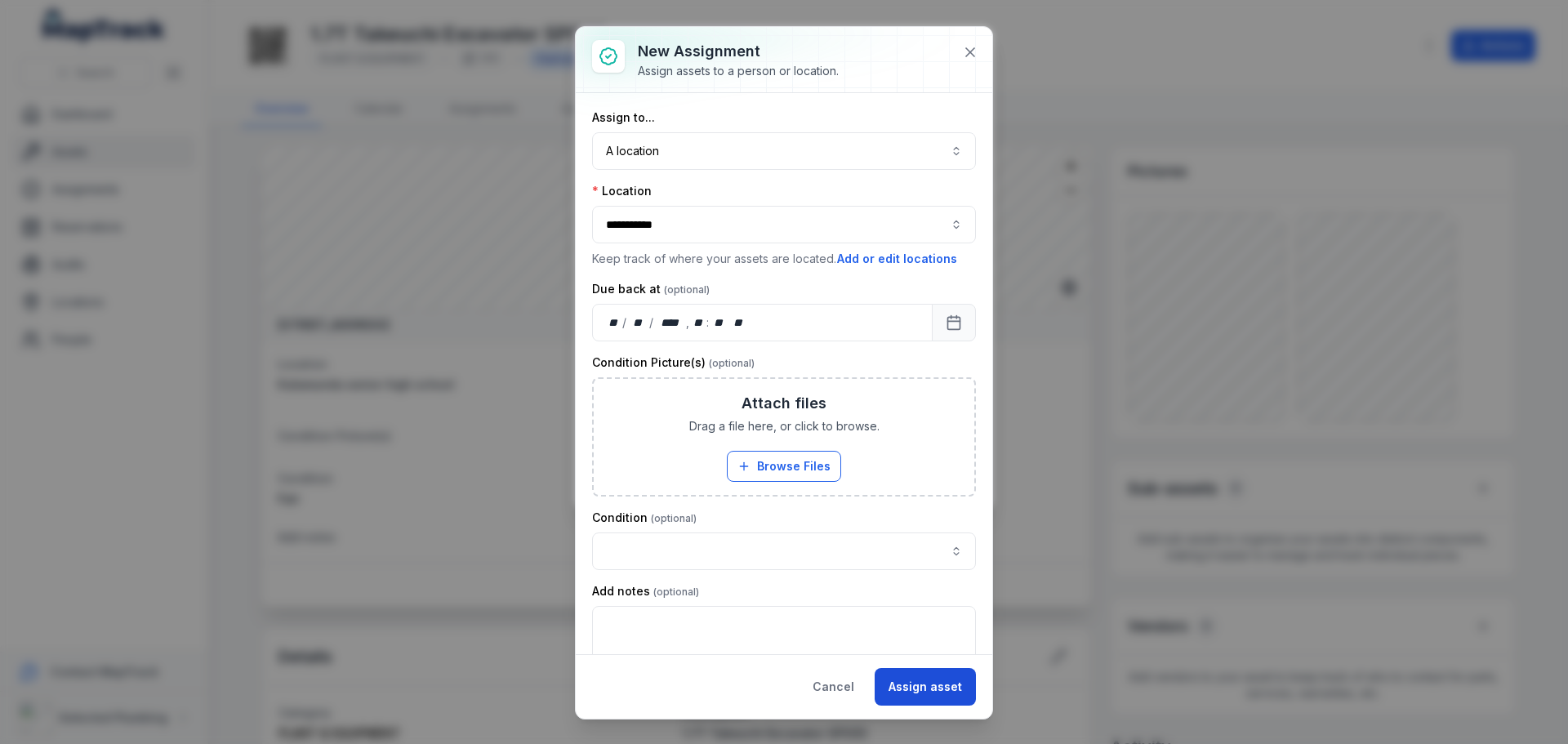
click at [943, 683] on button "Assign asset" at bounding box center [926, 686] width 102 height 37
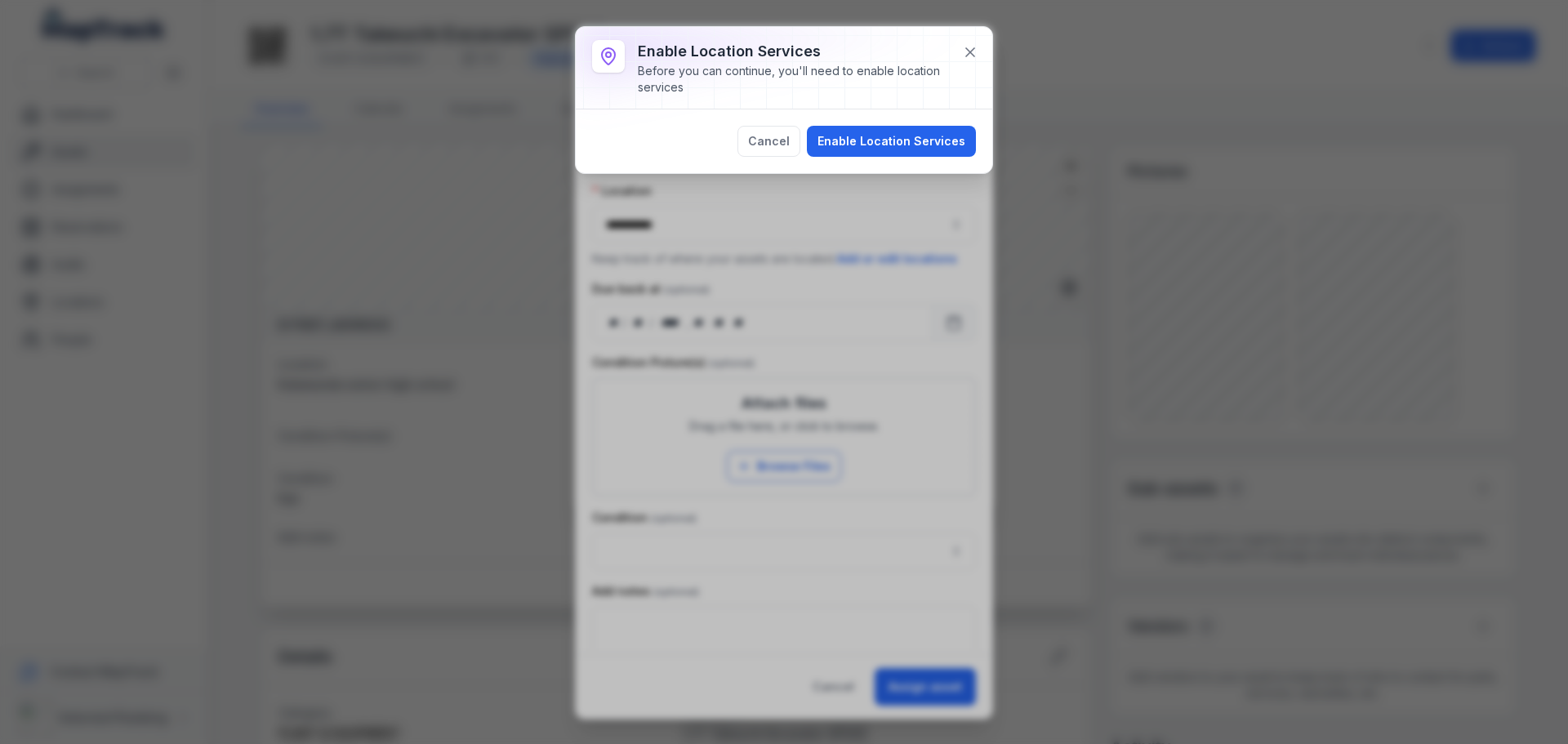
click at [893, 138] on button "Enable Location Services" at bounding box center [891, 142] width 169 height 31
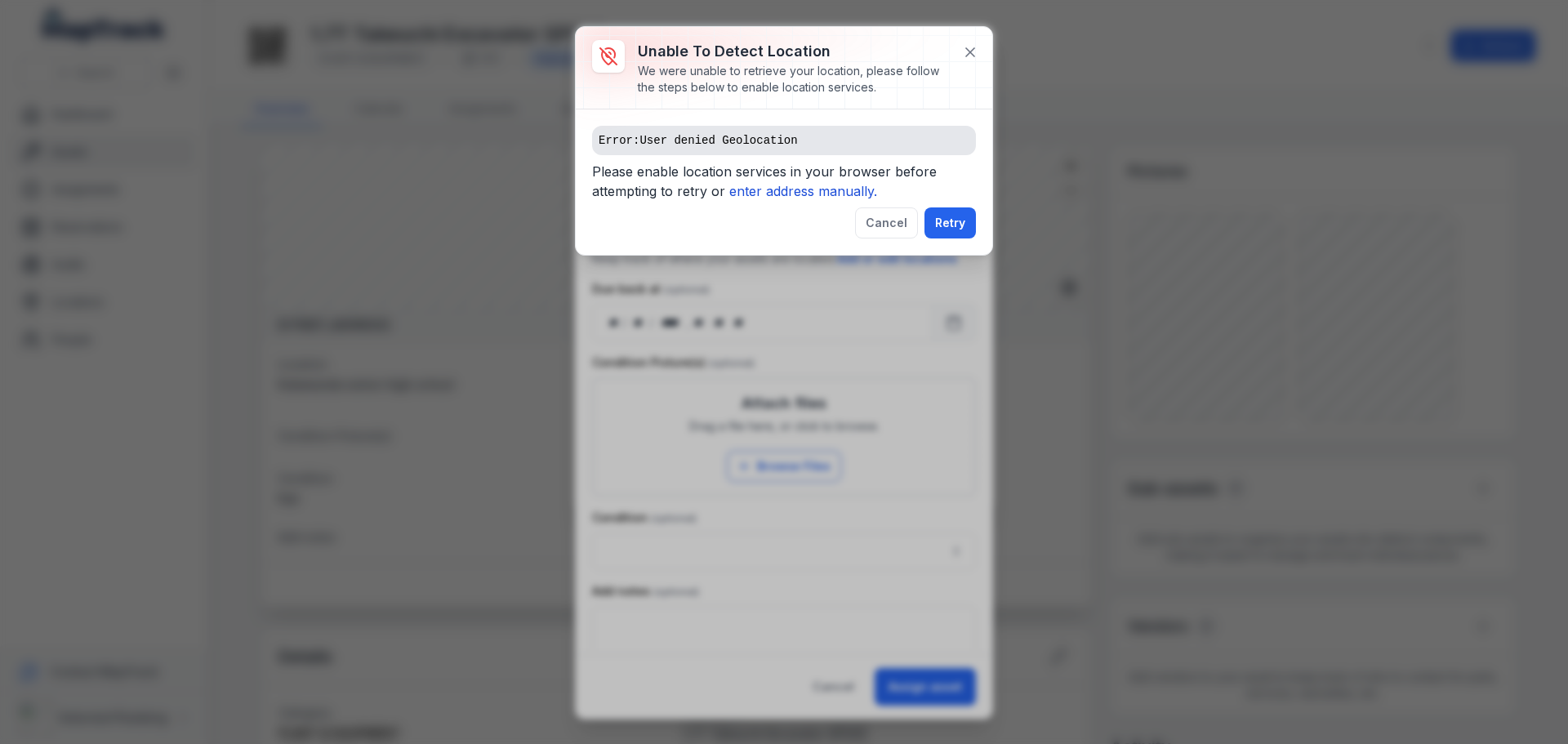
click at [801, 190] on icon "enter address manually." at bounding box center [803, 191] width 148 height 16
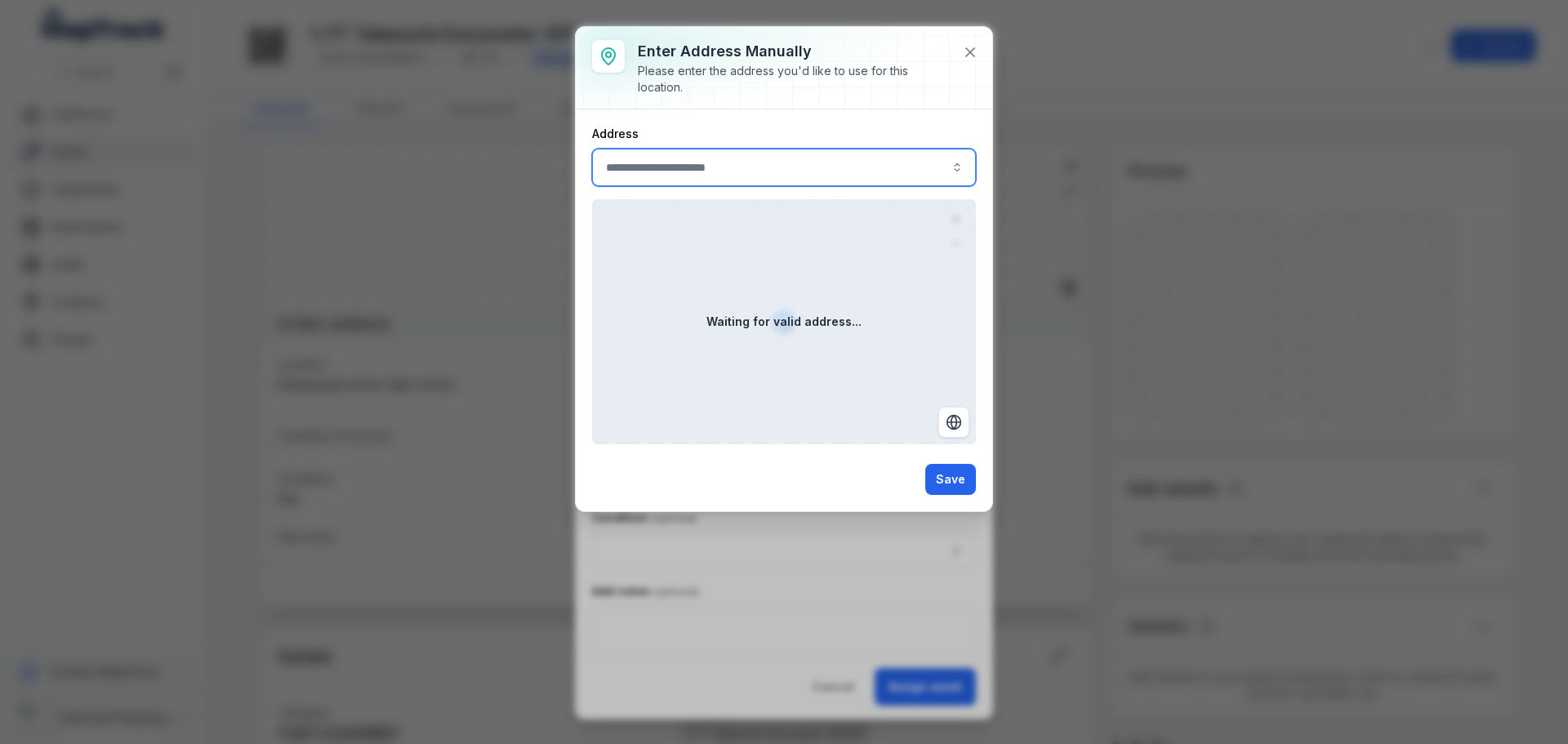
click at [732, 163] on input ":r6p:-form-item-label" at bounding box center [783, 167] width 384 height 37
type input "**********"
click at [706, 166] on input ":r6p:-form-item-label" at bounding box center [783, 167] width 384 height 37
drag, startPoint x: 943, startPoint y: 477, endPoint x: 946, endPoint y: 338, distance: 139.0
click at [945, 477] on button "Save" at bounding box center [951, 479] width 51 height 31
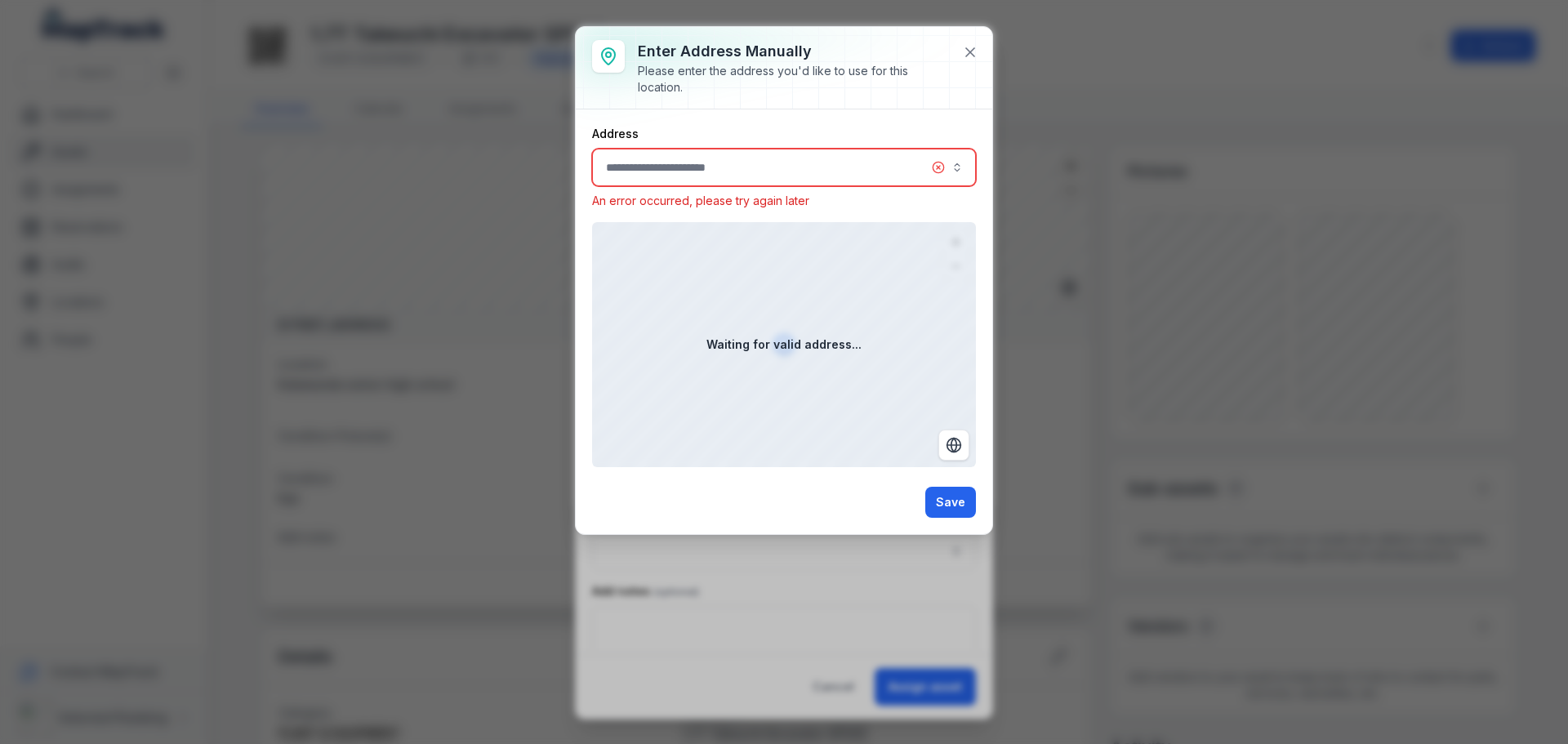
click at [662, 171] on input ":r6p:-form-item-label" at bounding box center [783, 167] width 384 height 37
click at [661, 166] on input ":r6p:-form-item-label" at bounding box center [783, 167] width 384 height 37
paste input "**********"
type input "**********"
click at [758, 212] on span "[GEOGRAPHIC_DATA], [GEOGRAPHIC_DATA], [GEOGRAPHIC_DATA]" at bounding box center [783, 211] width 349 height 16
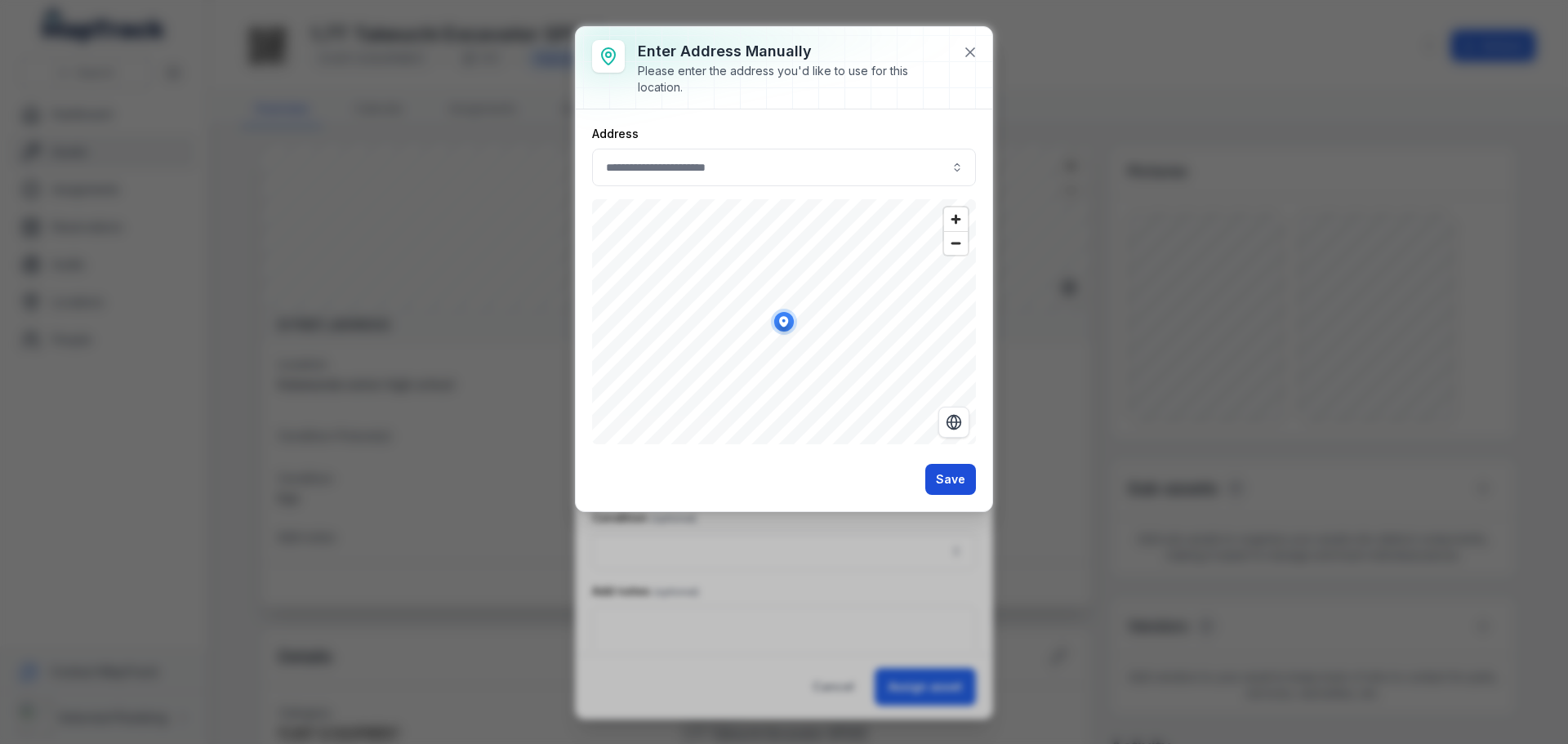
click at [955, 482] on button "Save" at bounding box center [951, 479] width 51 height 31
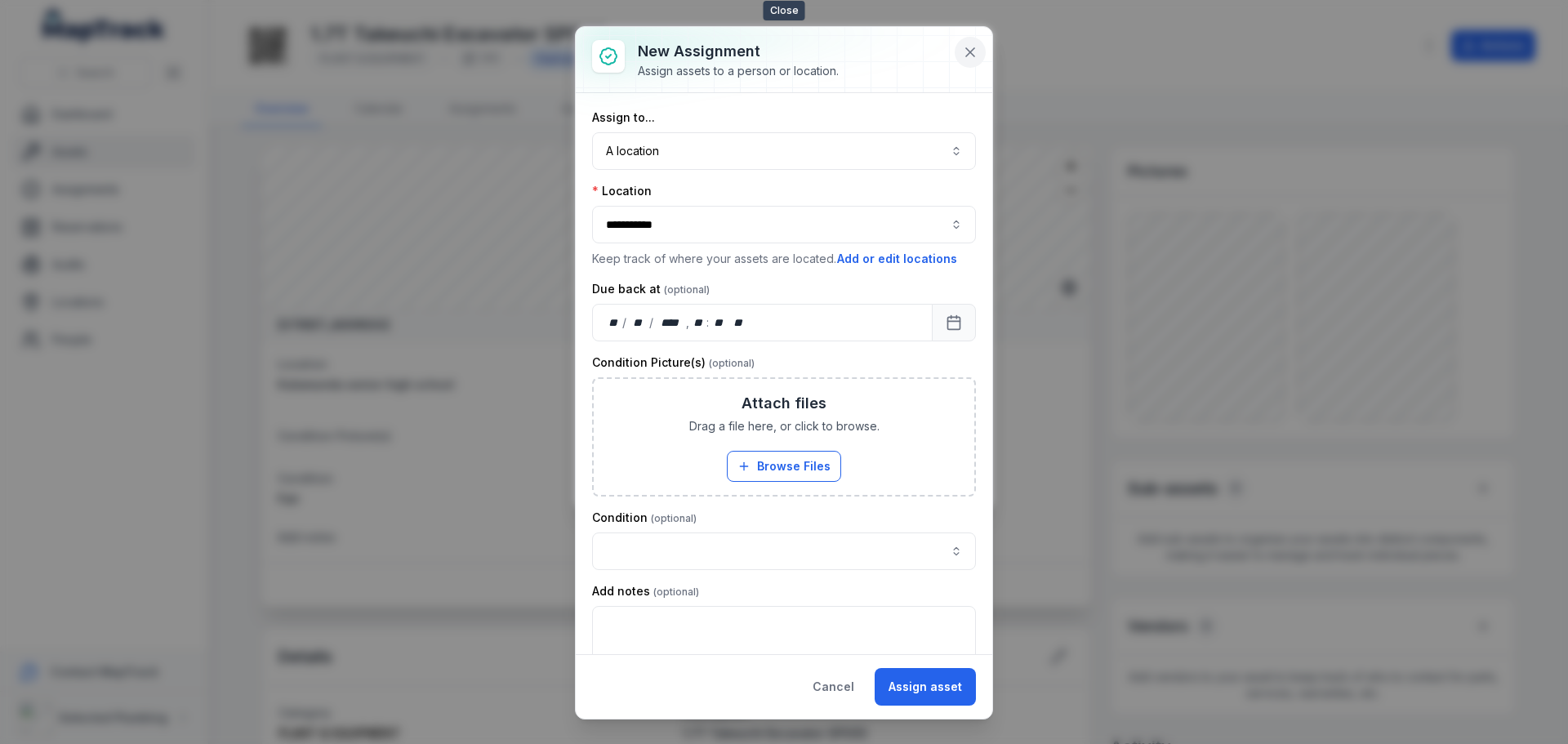
click at [973, 52] on icon at bounding box center [970, 53] width 16 height 16
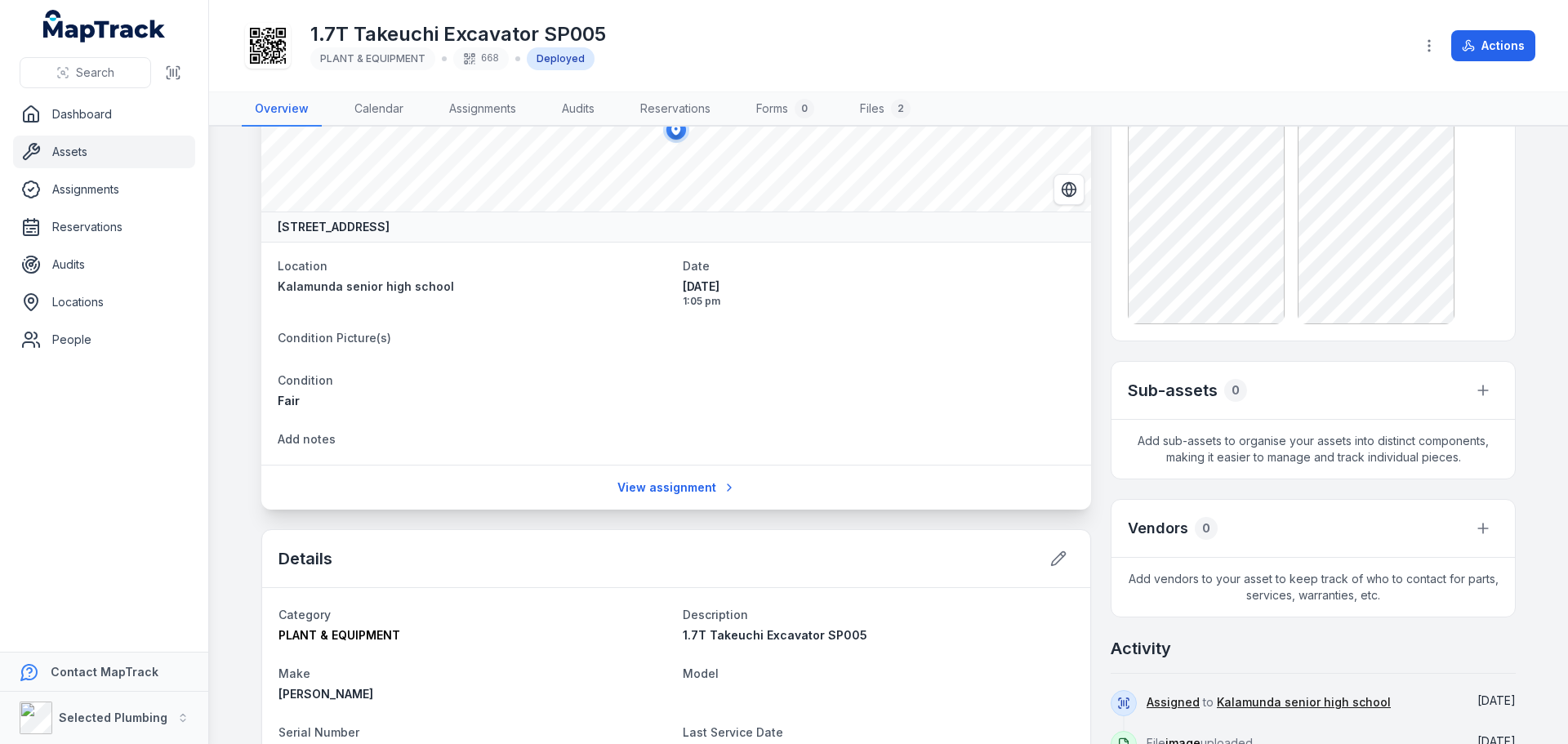
scroll to position [0, 0]
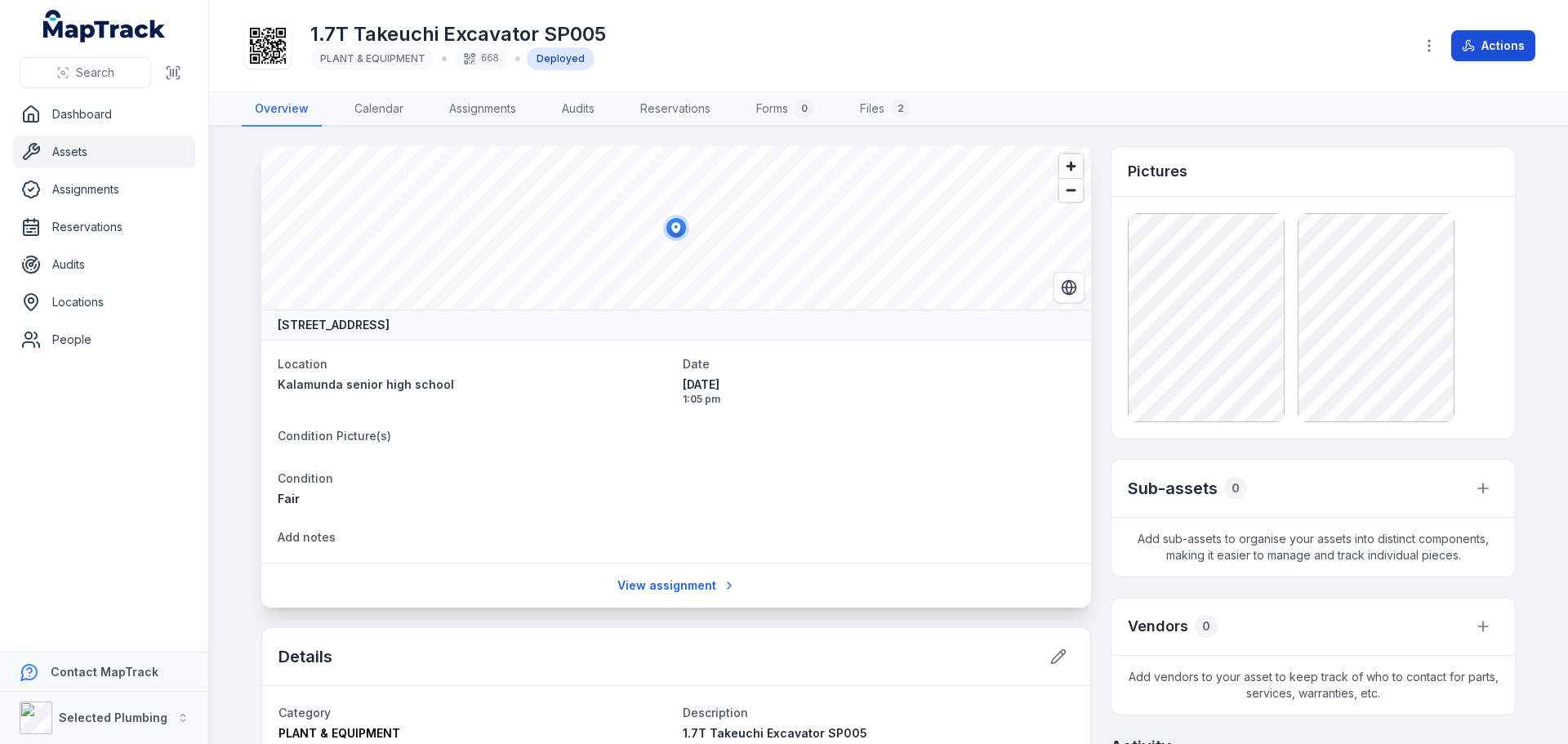
click at [1498, 39] on button "Actions" at bounding box center [1493, 45] width 84 height 31
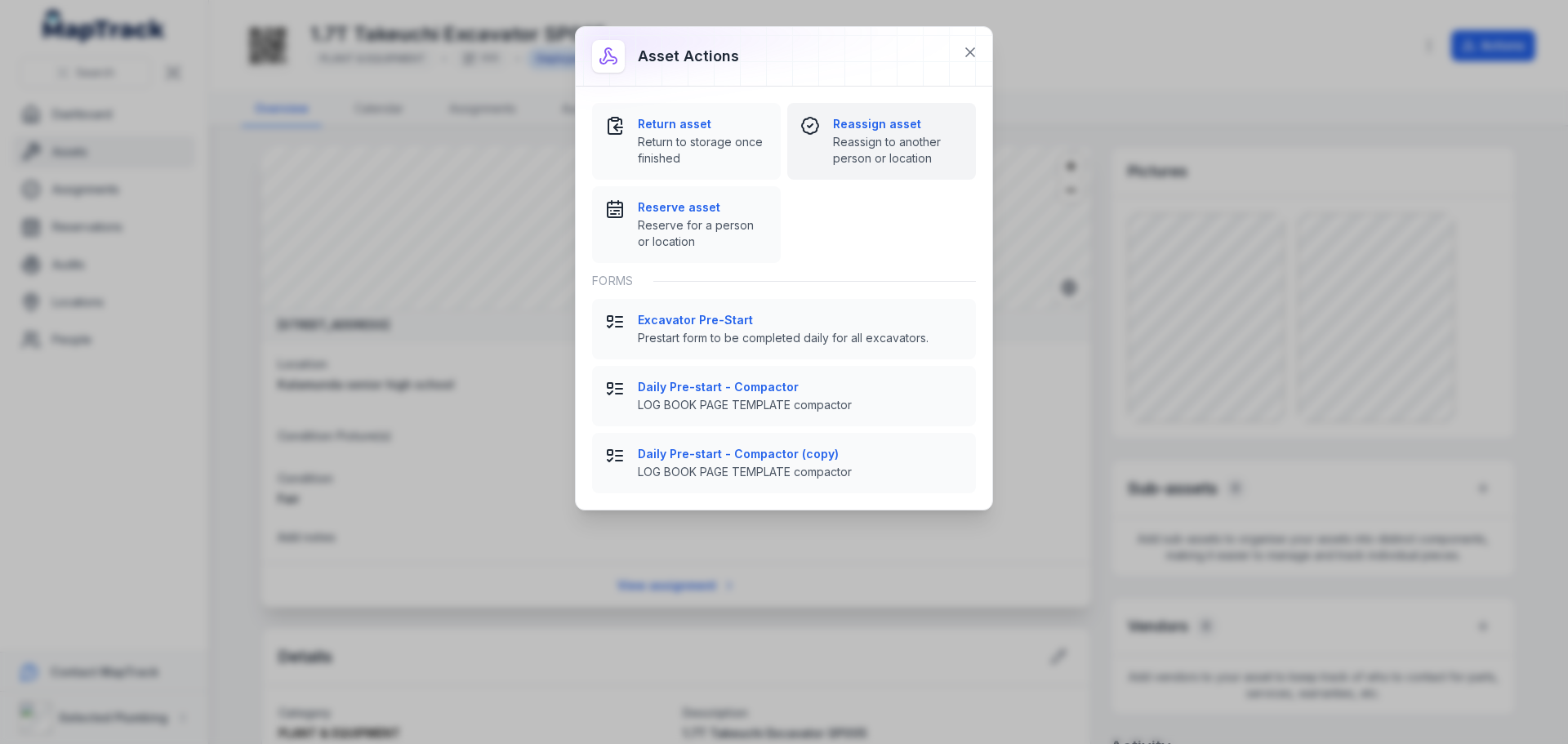
click at [890, 136] on span "Reassign to another person or location" at bounding box center [897, 151] width 130 height 33
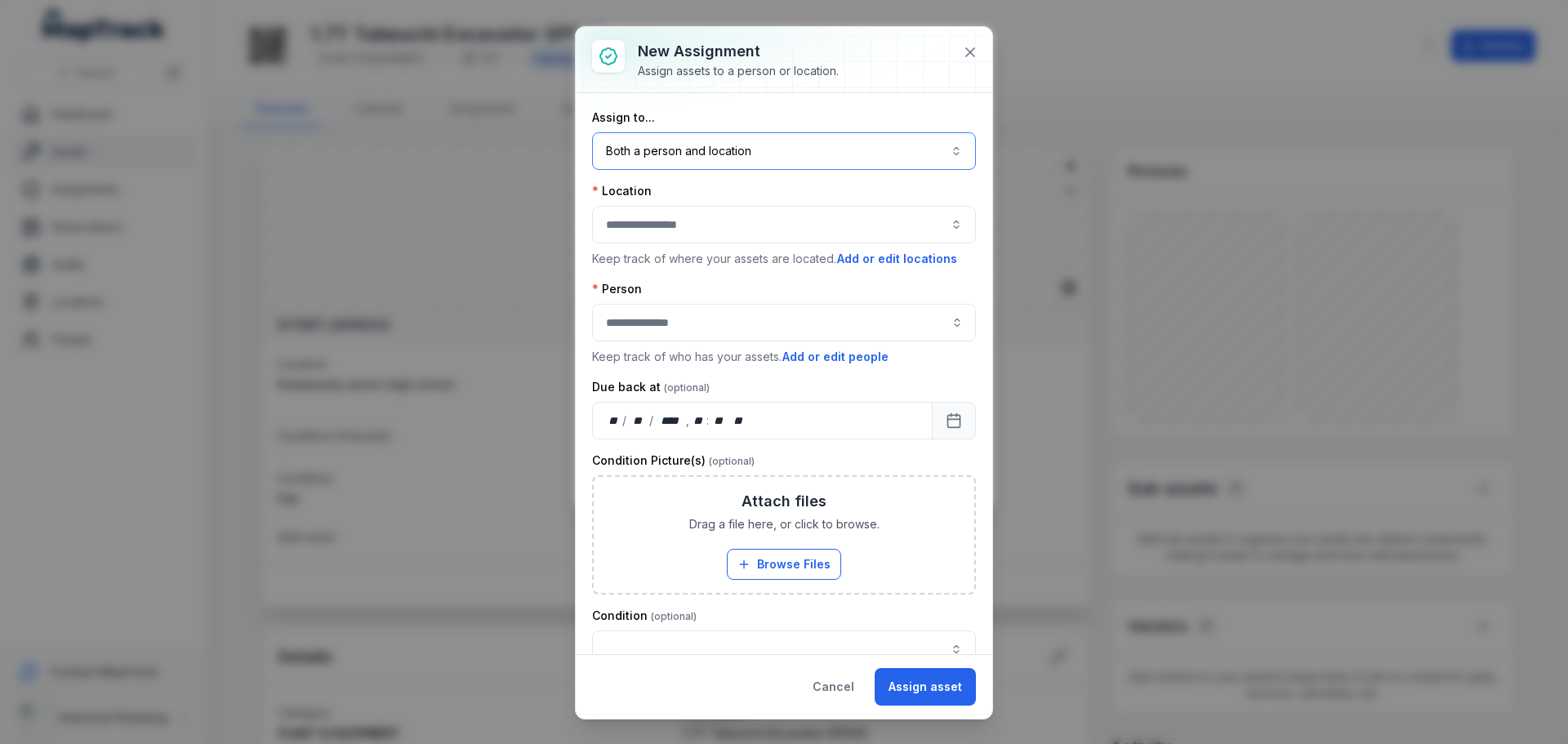
click at [829, 156] on button "Both a person and location ****" at bounding box center [783, 151] width 384 height 37
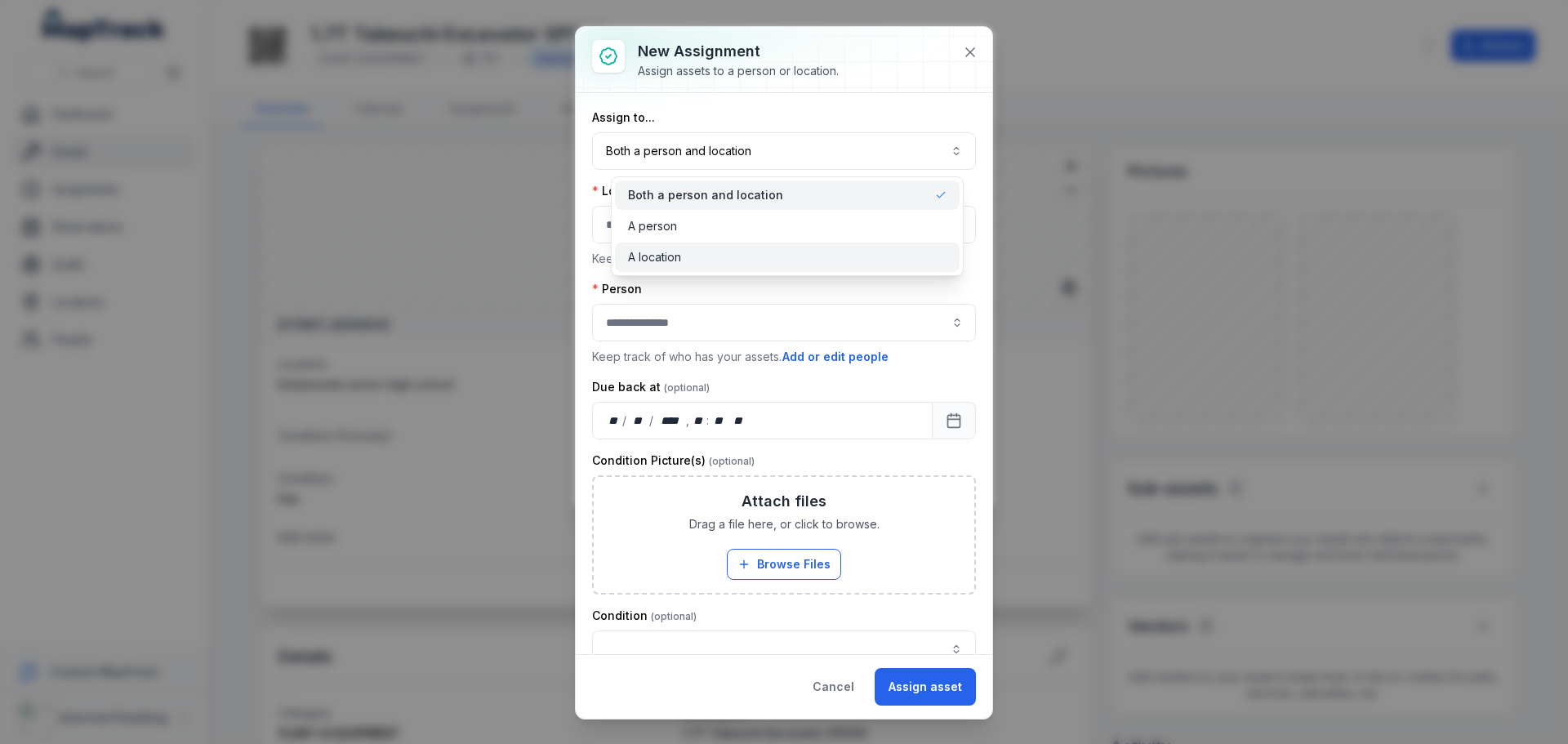
click at [663, 251] on span "A location" at bounding box center [654, 257] width 53 height 16
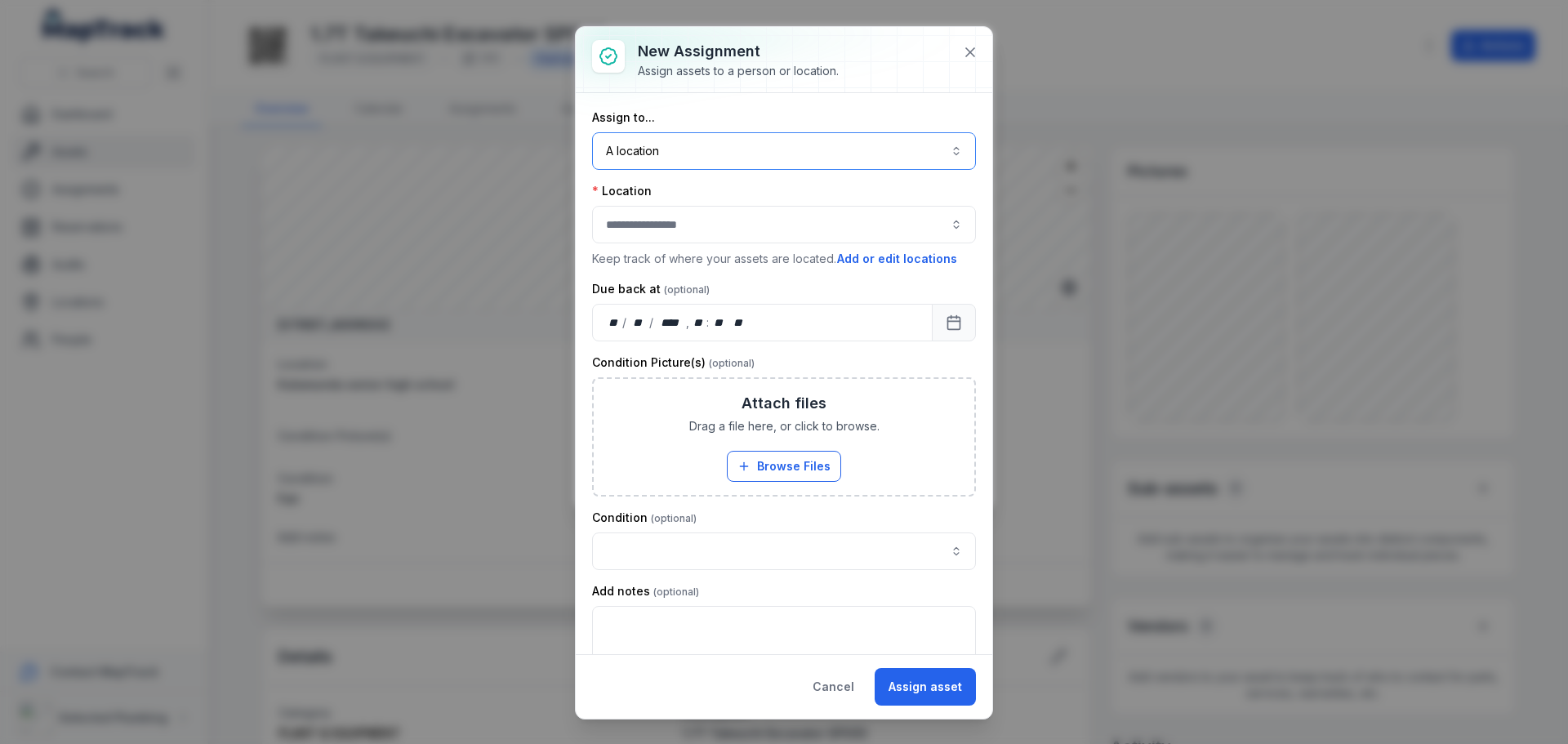
click at [654, 226] on button "button" at bounding box center [783, 224] width 384 height 37
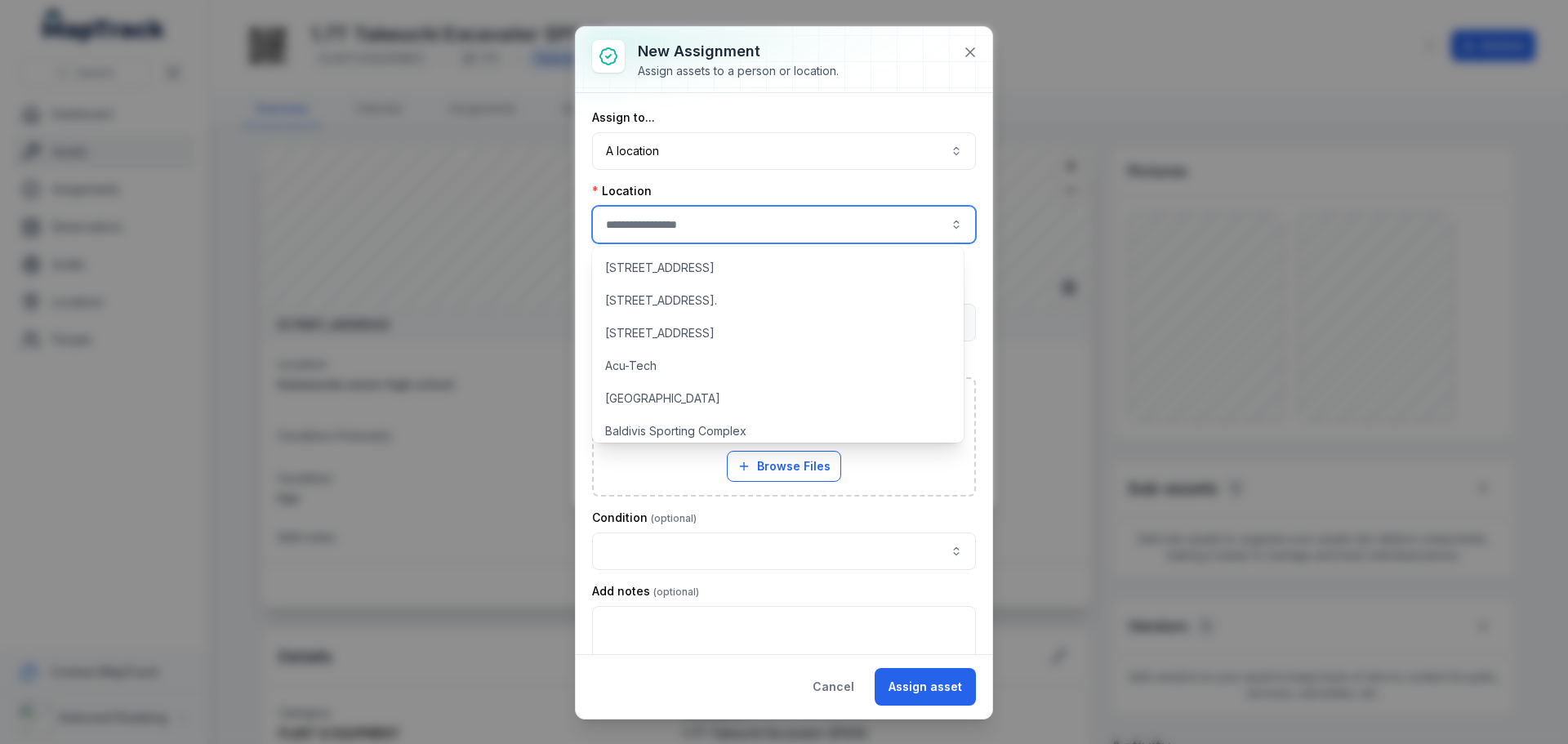
click at [661, 221] on button "button" at bounding box center [783, 224] width 384 height 37
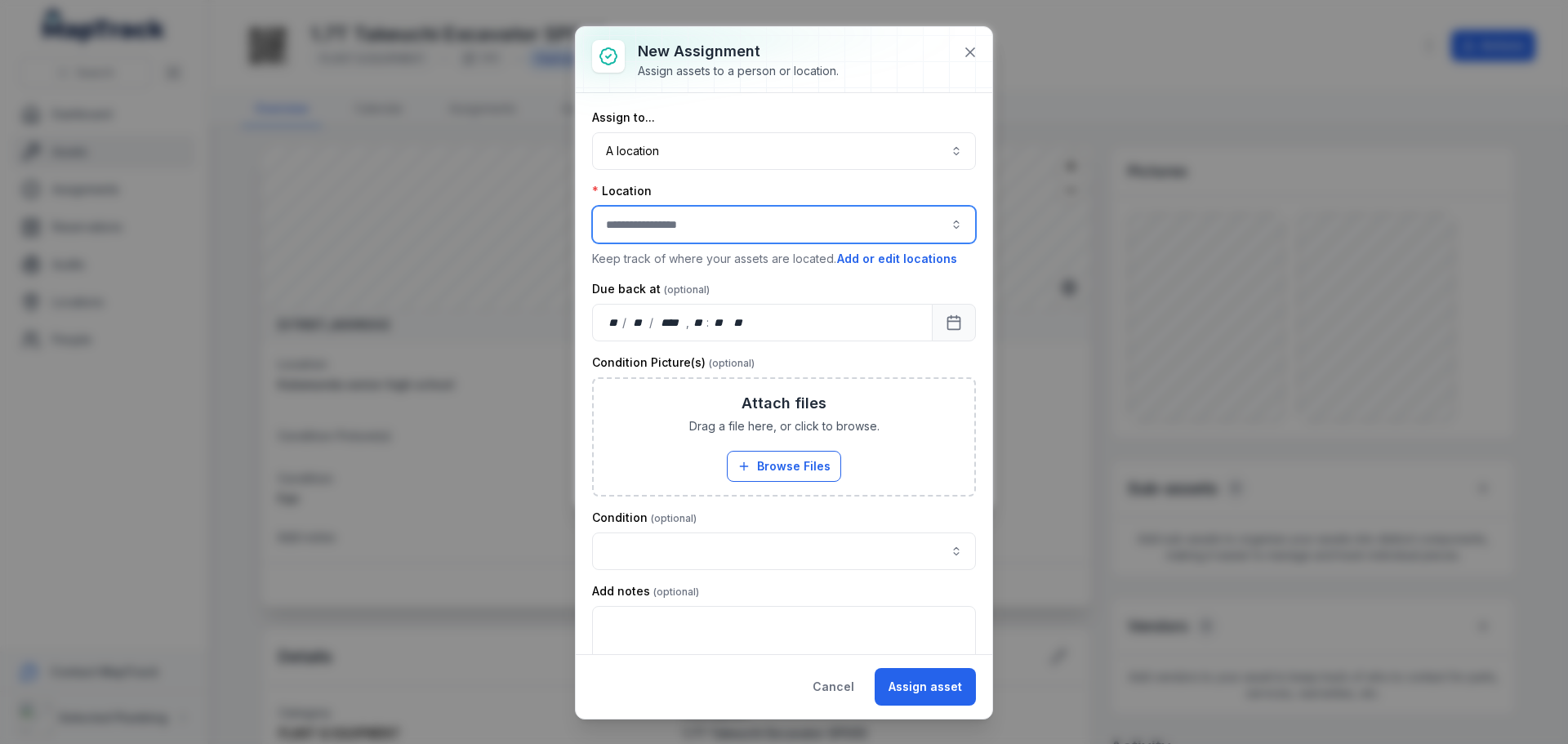
click at [667, 230] on button "button" at bounding box center [783, 224] width 384 height 37
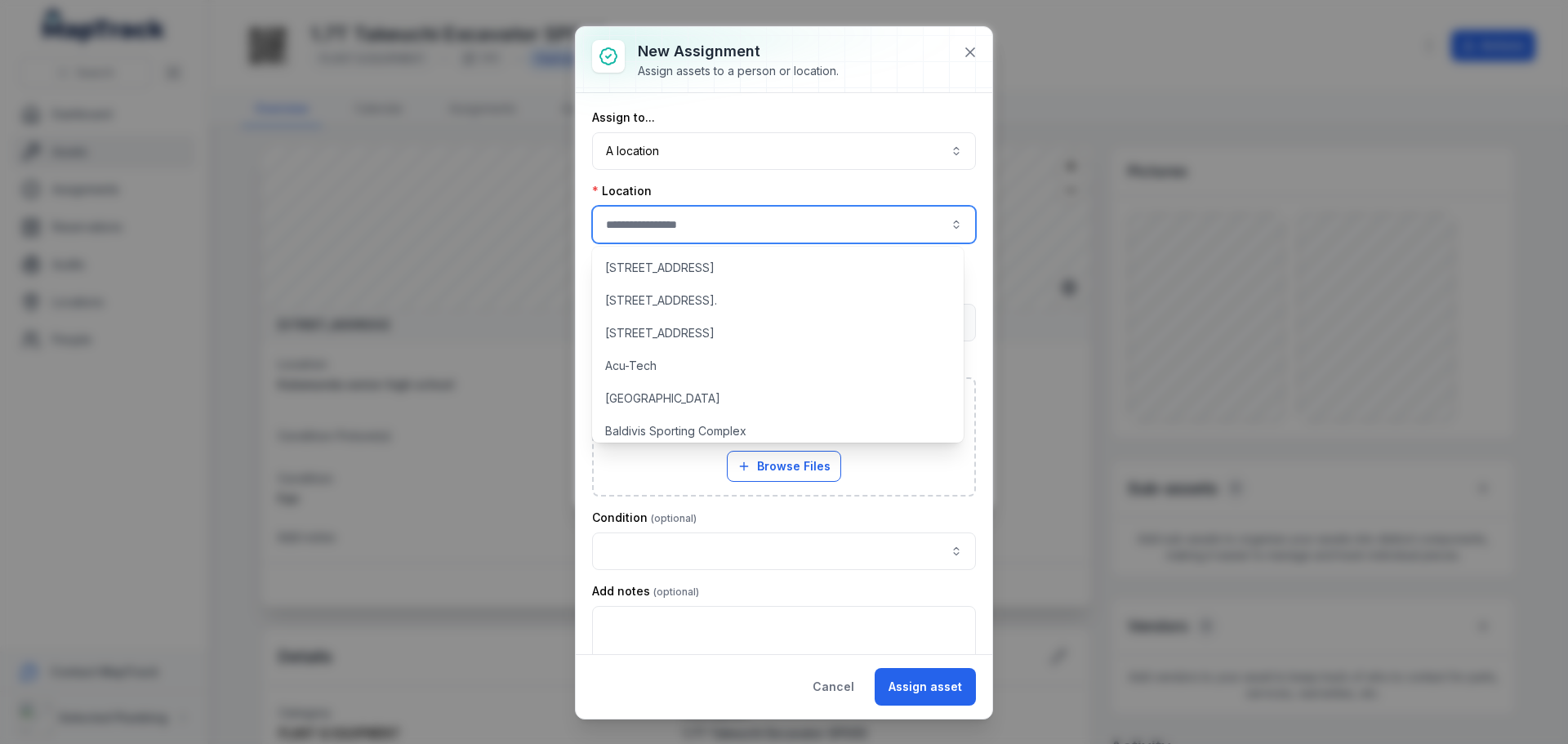
scroll to position [408, 0]
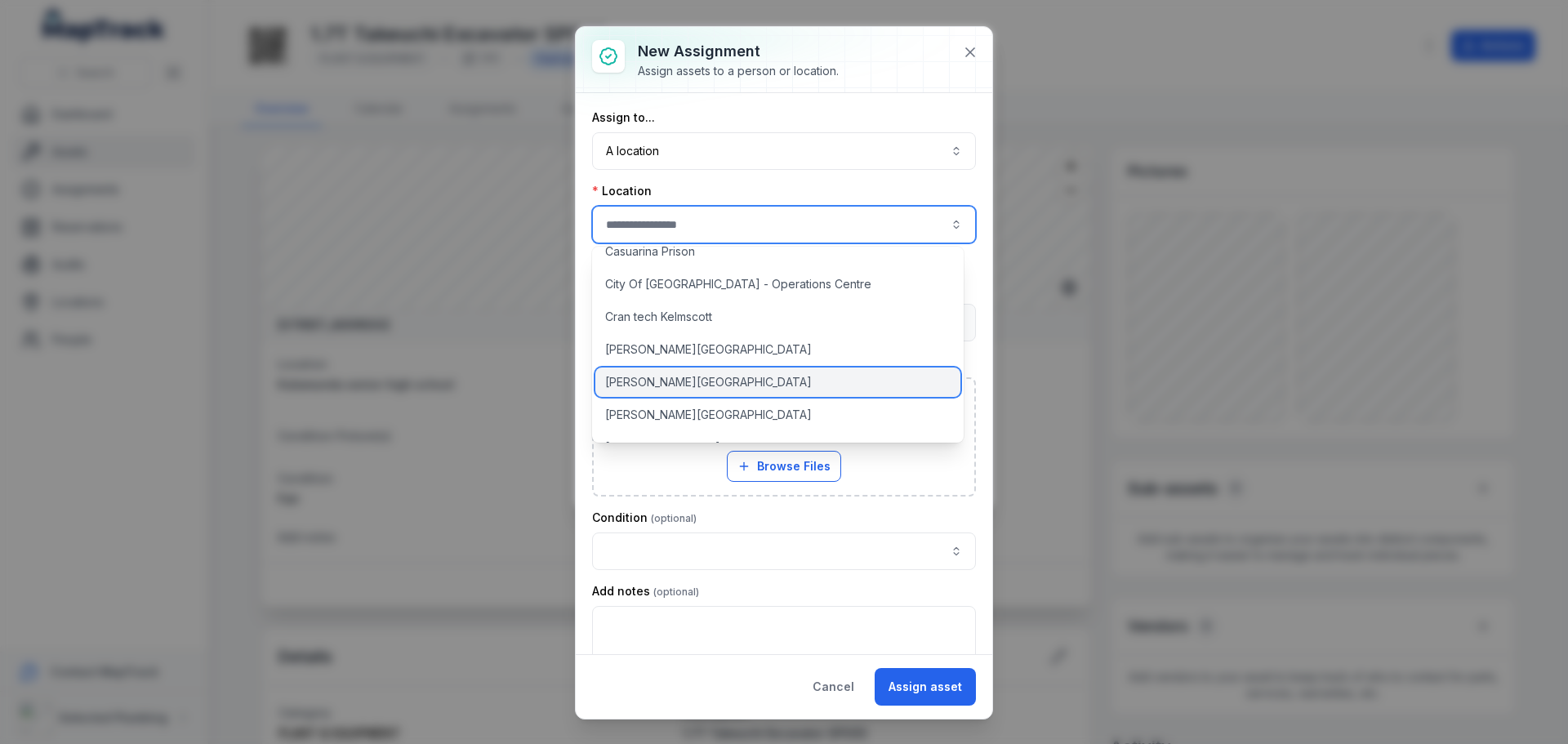
click at [675, 379] on div "[PERSON_NAME][GEOGRAPHIC_DATA]" at bounding box center [778, 382] width 365 height 29
type input "**********"
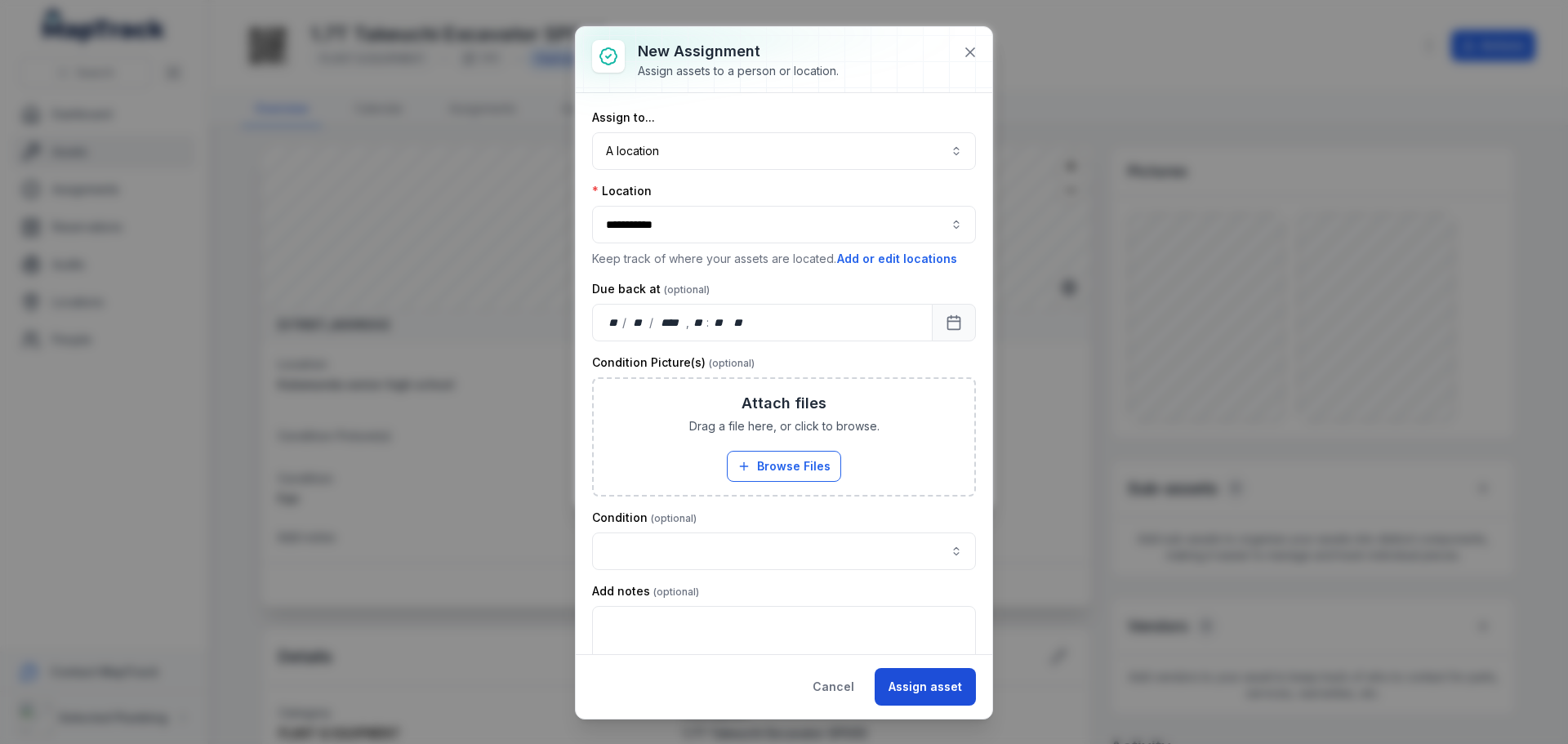
click at [928, 690] on button "Assign asset" at bounding box center [926, 686] width 102 height 37
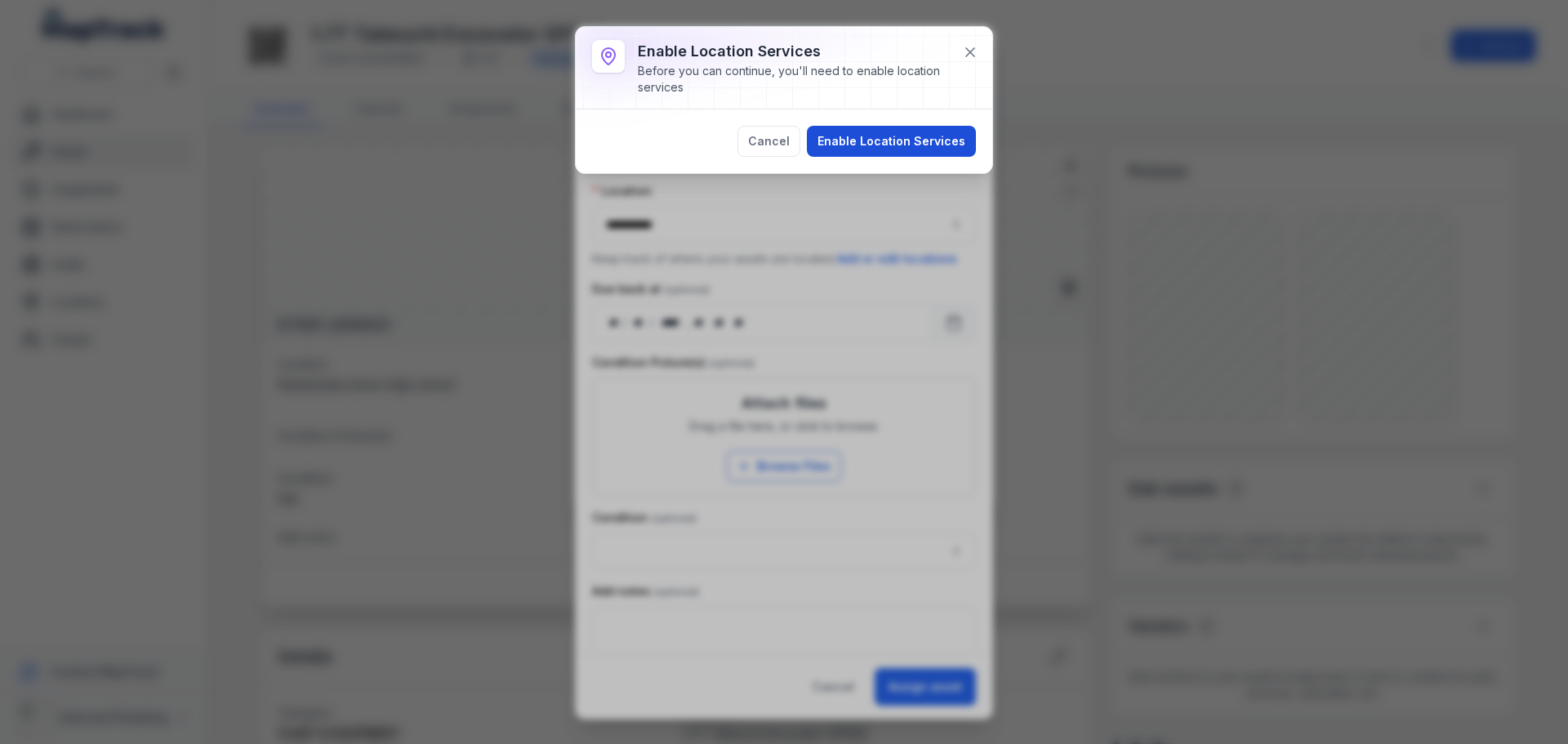
click at [897, 140] on button "Enable Location Services" at bounding box center [891, 142] width 169 height 31
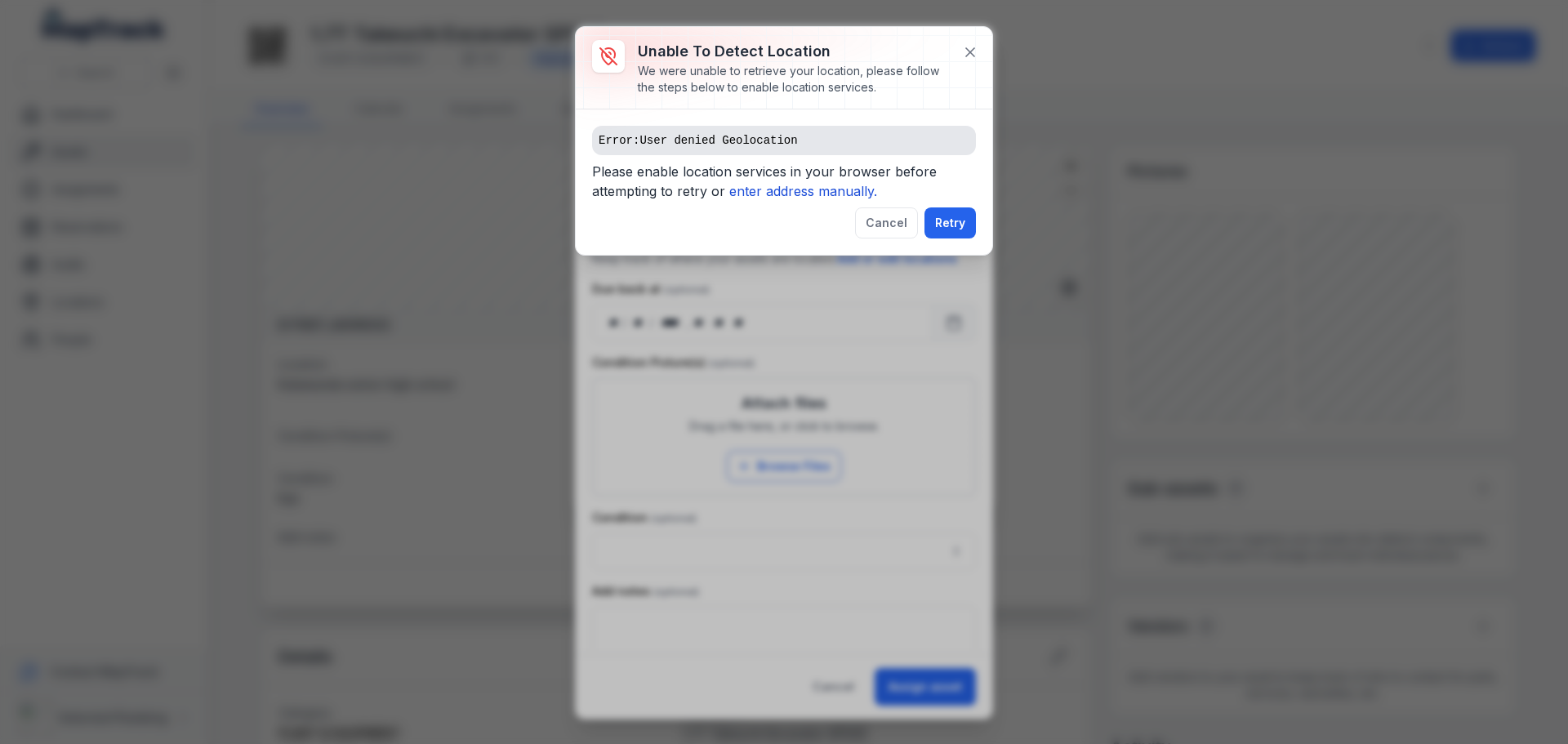
click at [823, 183] on icon "enter address manually." at bounding box center [803, 191] width 148 height 16
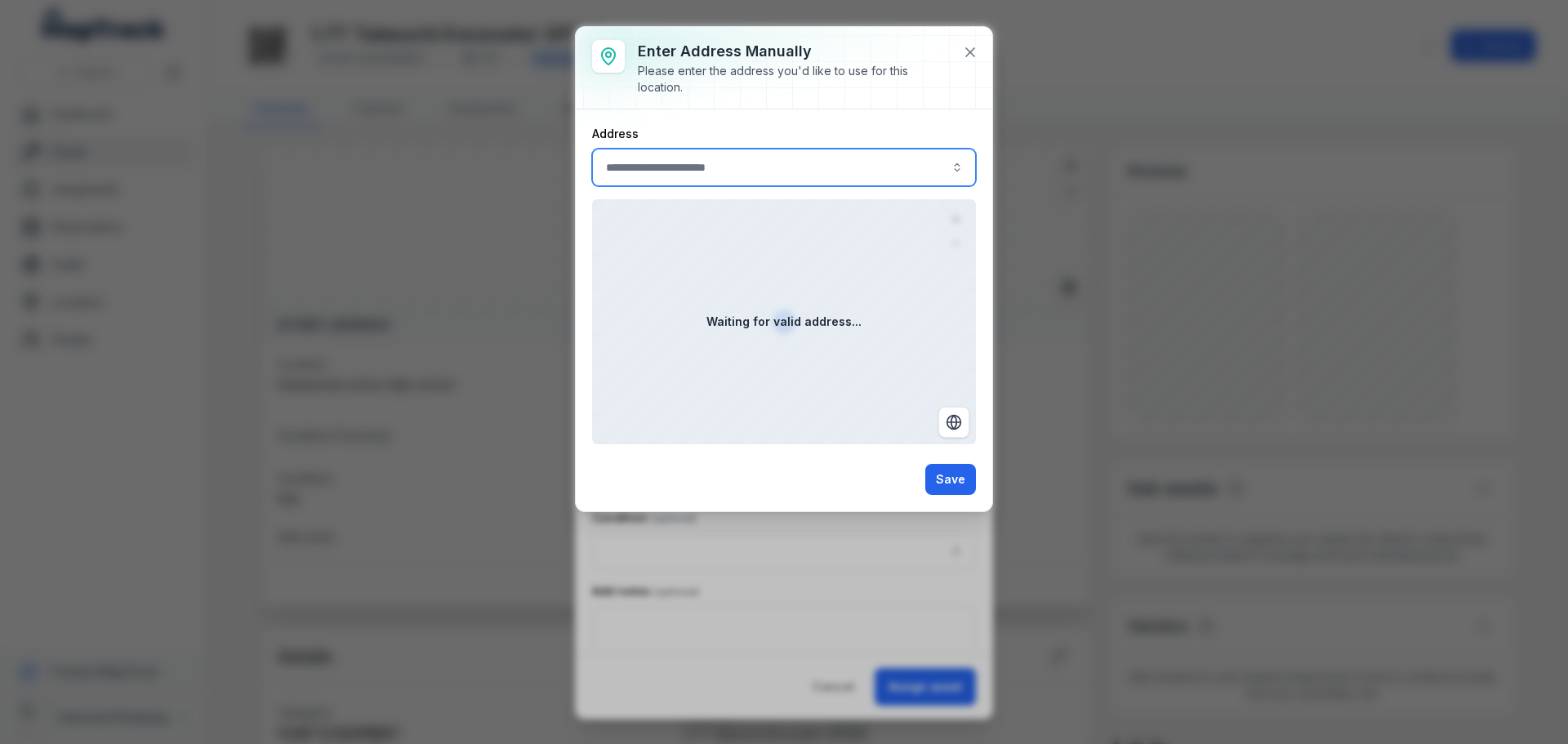
click at [698, 167] on input ":r91:-form-item-label" at bounding box center [783, 167] width 384 height 37
paste input "**********"
type input "**********"
click at [791, 208] on span "[GEOGRAPHIC_DATA], [GEOGRAPHIC_DATA], [GEOGRAPHIC_DATA]" at bounding box center [783, 211] width 349 height 16
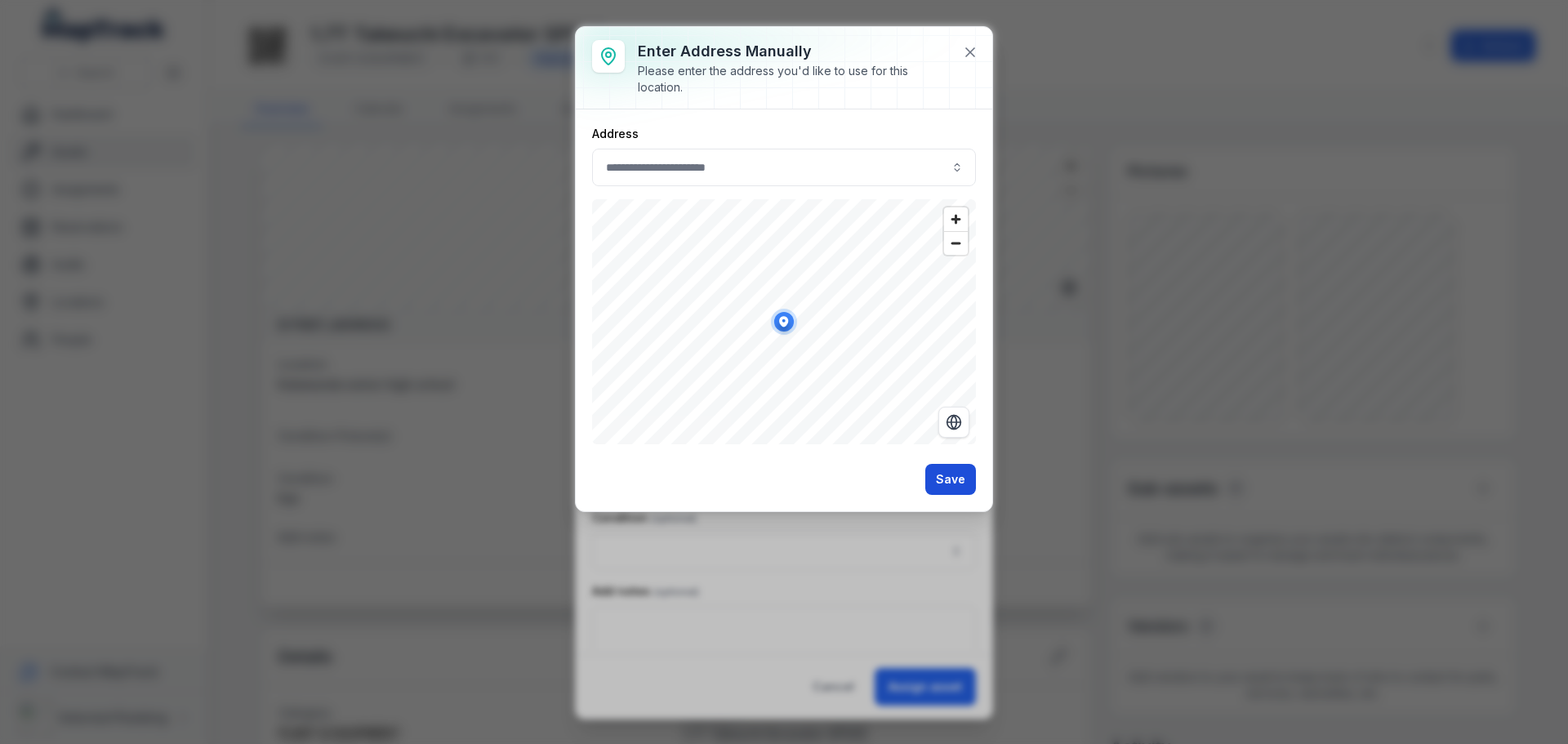
click at [957, 480] on button "Save" at bounding box center [951, 479] width 51 height 31
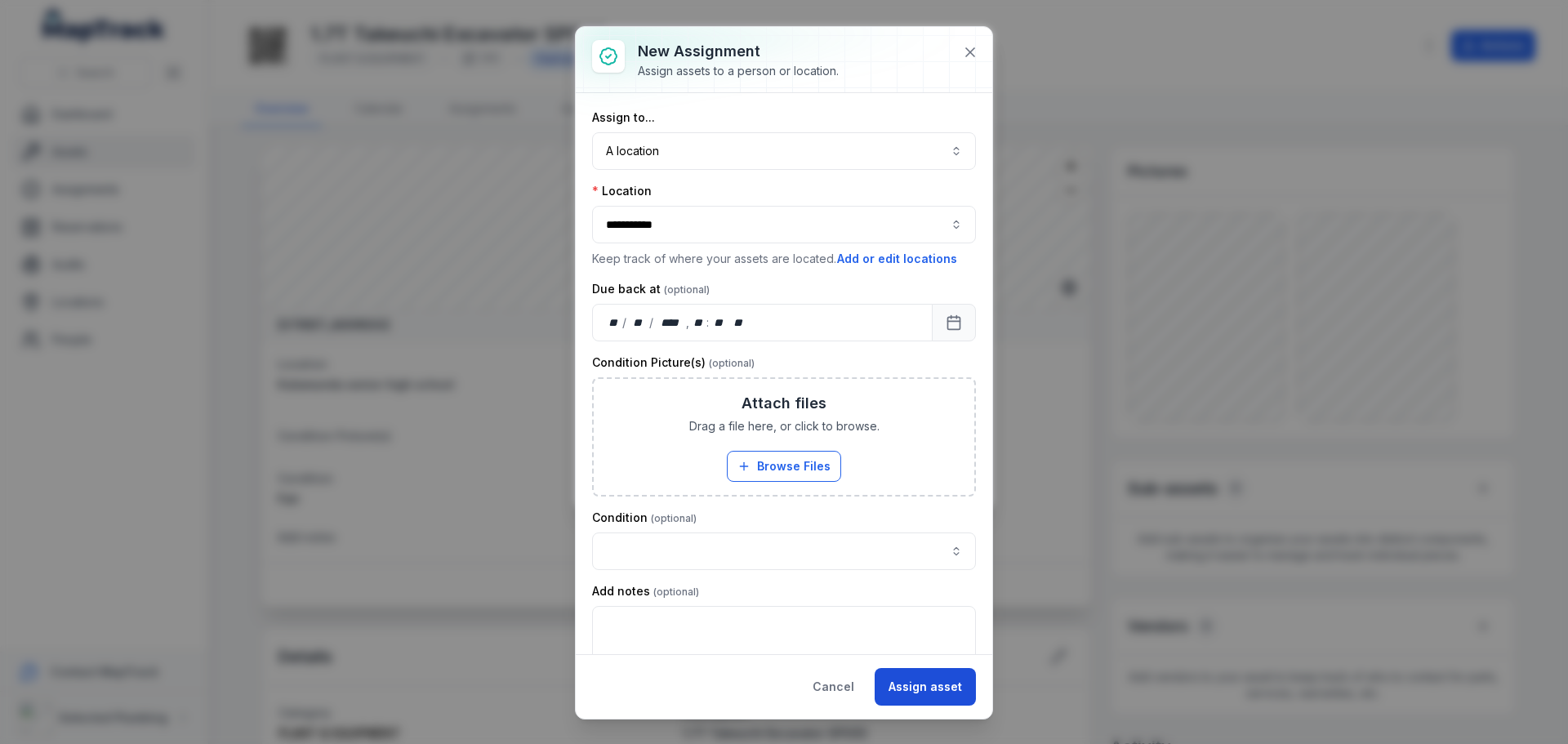
click at [938, 690] on button "Assign asset" at bounding box center [926, 686] width 102 height 37
